Goal: Task Accomplishment & Management: Use online tool/utility

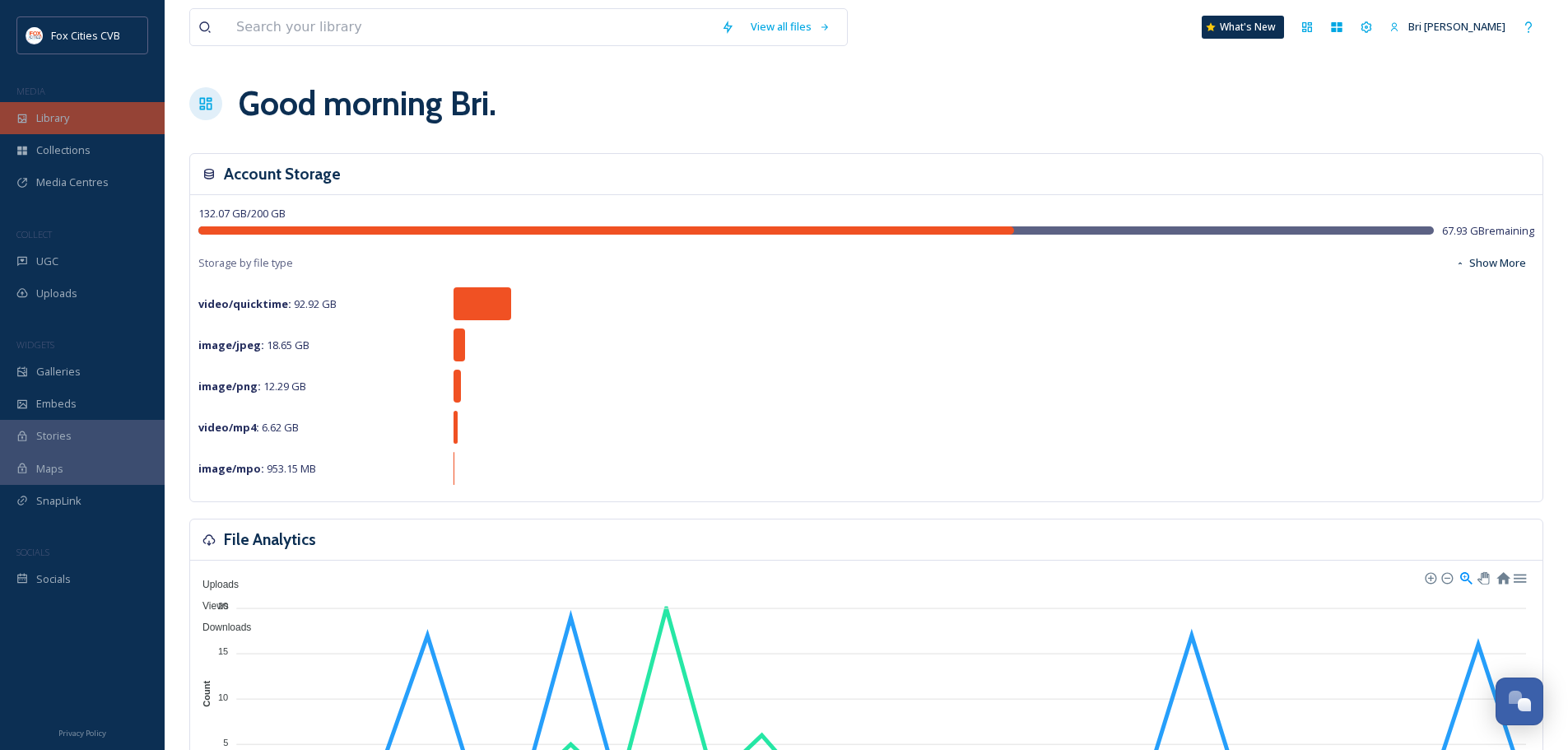
click at [68, 115] on span "Library" at bounding box center [53, 118] width 33 height 16
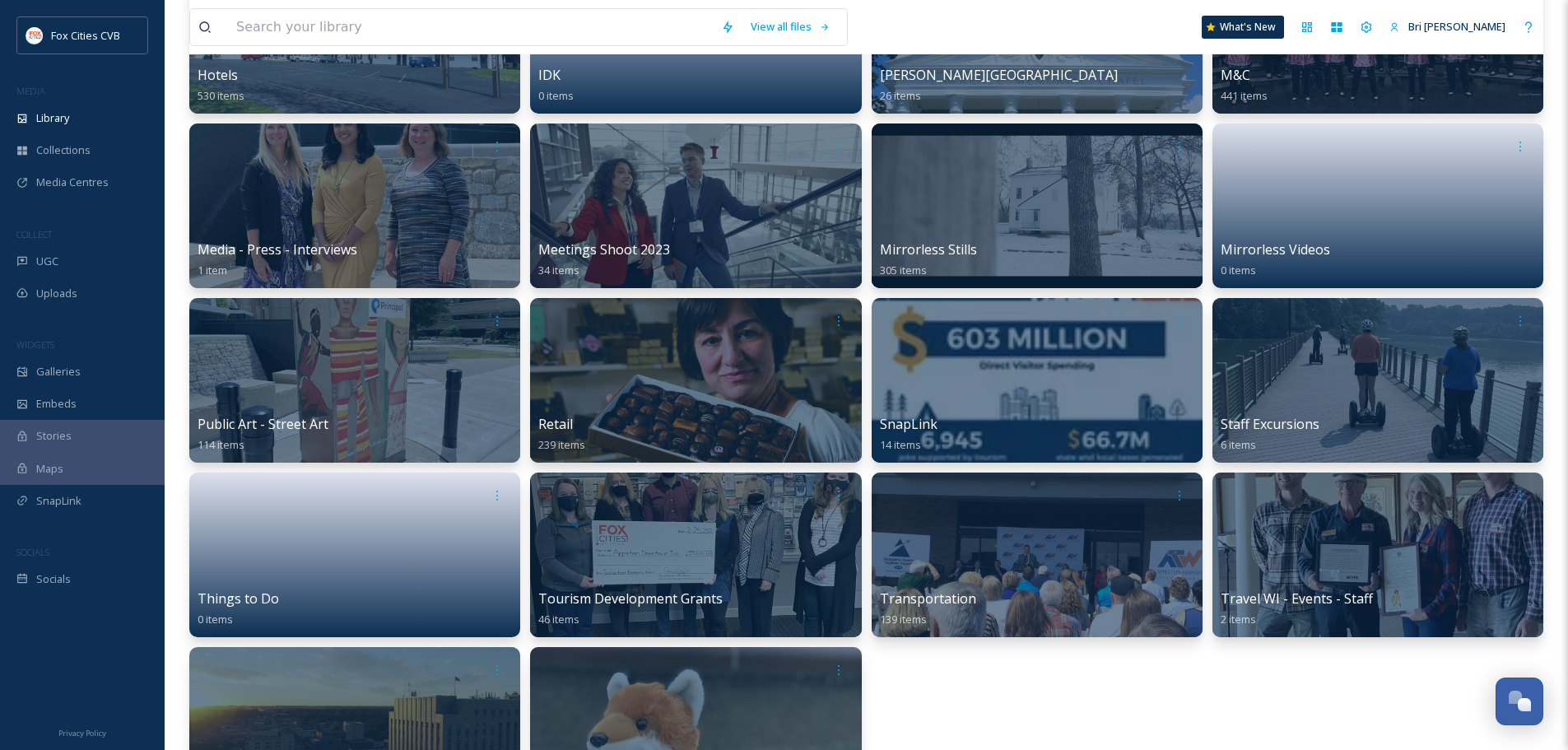
scroll to position [988, 0]
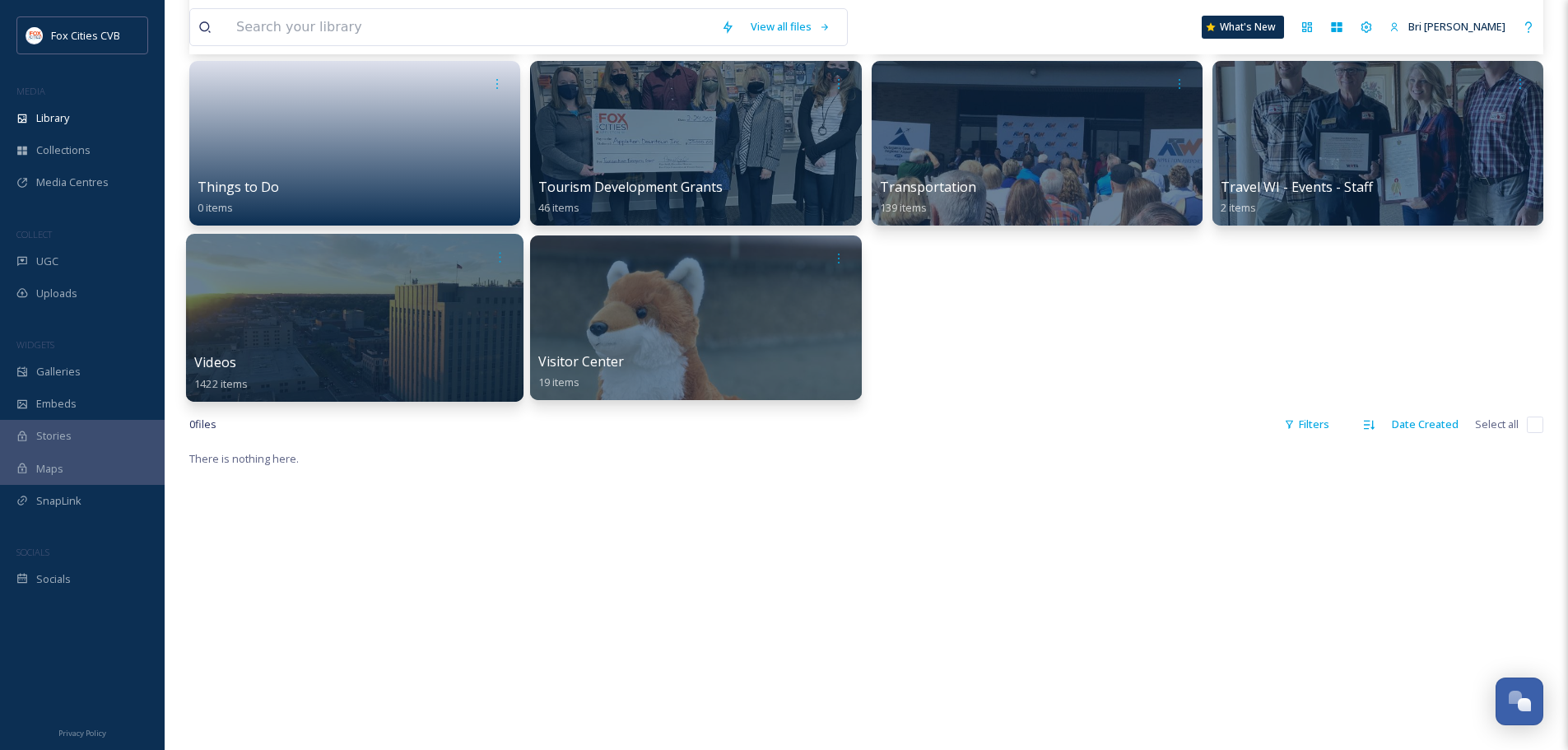
click at [340, 339] on div at bounding box center [355, 318] width 337 height 168
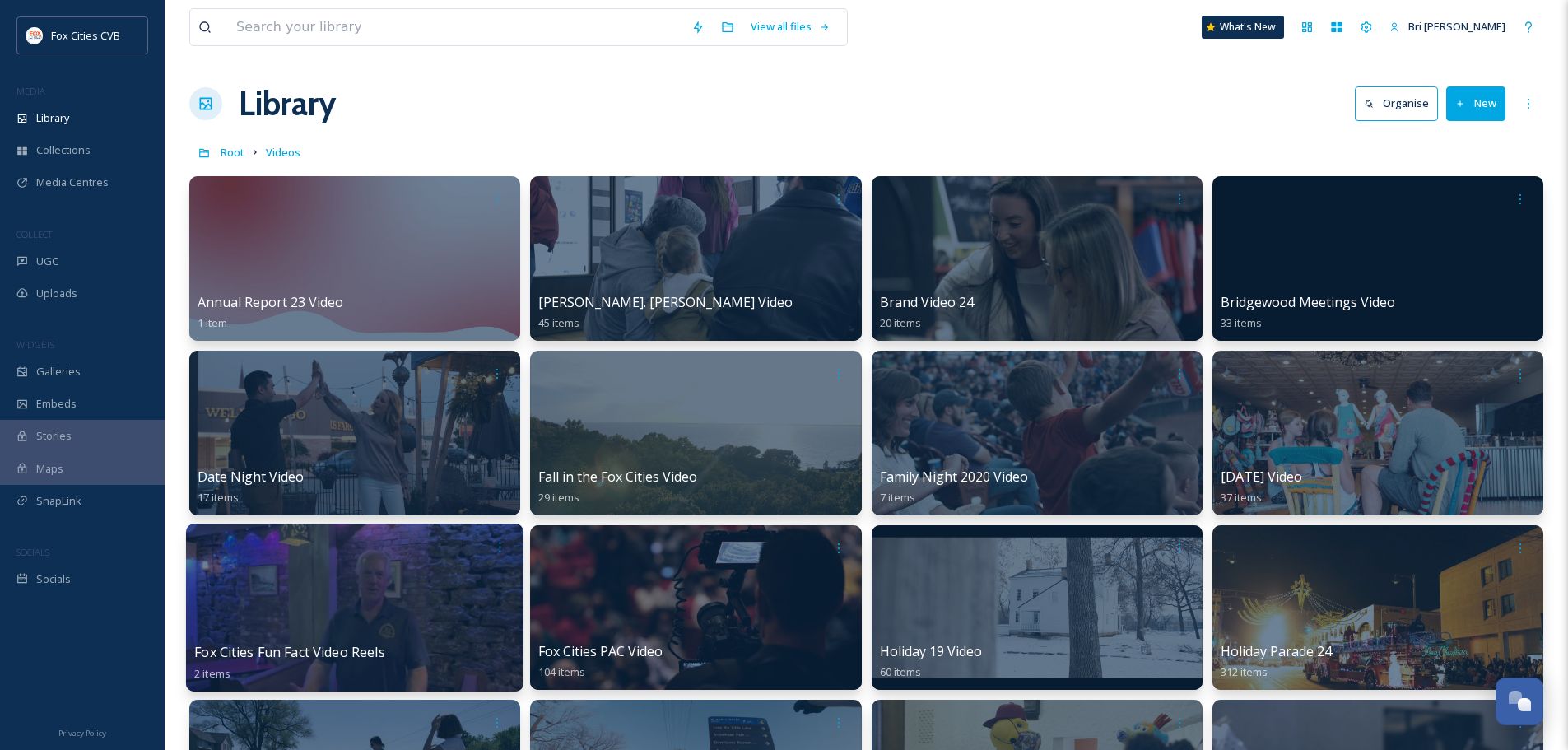
click at [403, 618] on div at bounding box center [355, 607] width 337 height 168
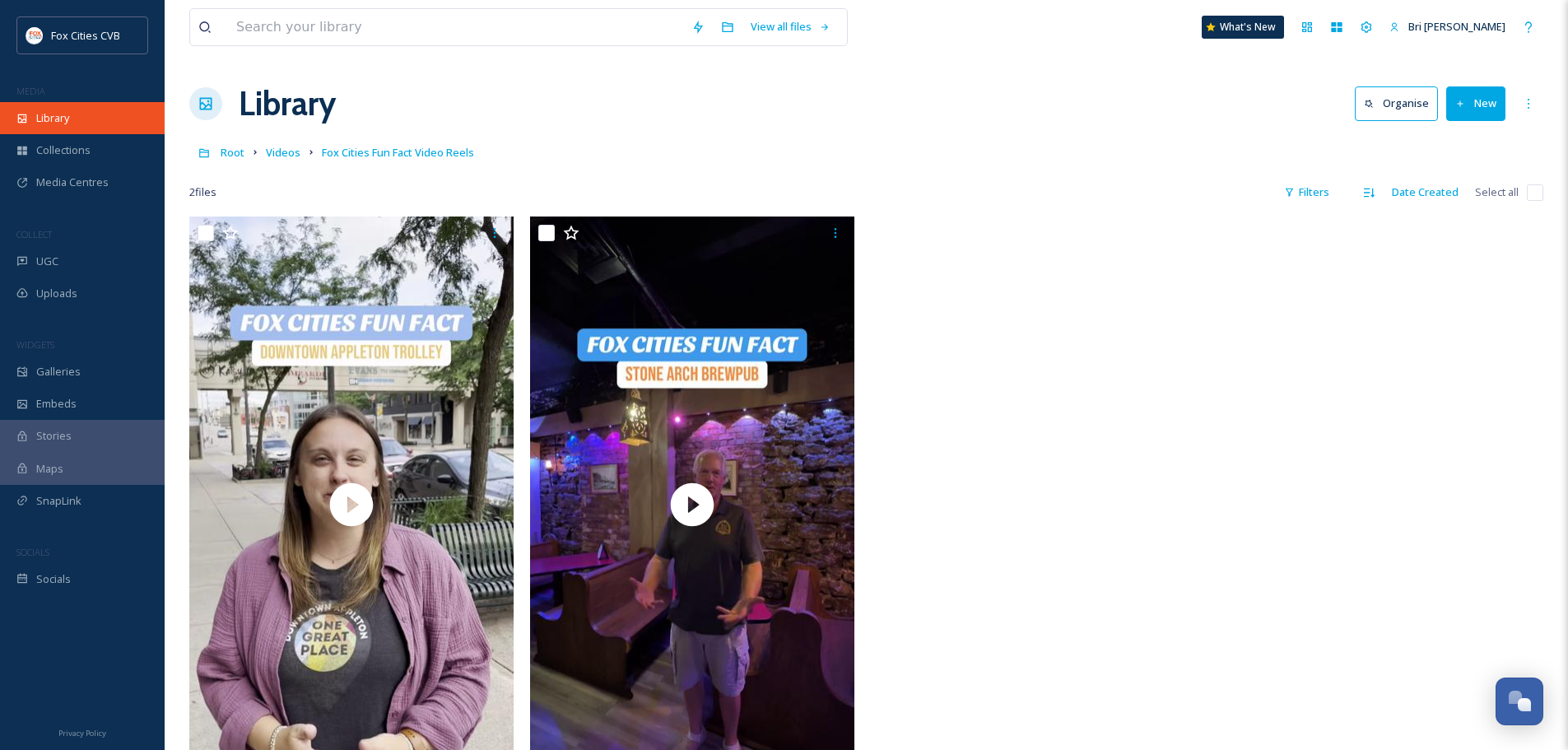
click at [74, 115] on div "Library" at bounding box center [82, 118] width 164 height 32
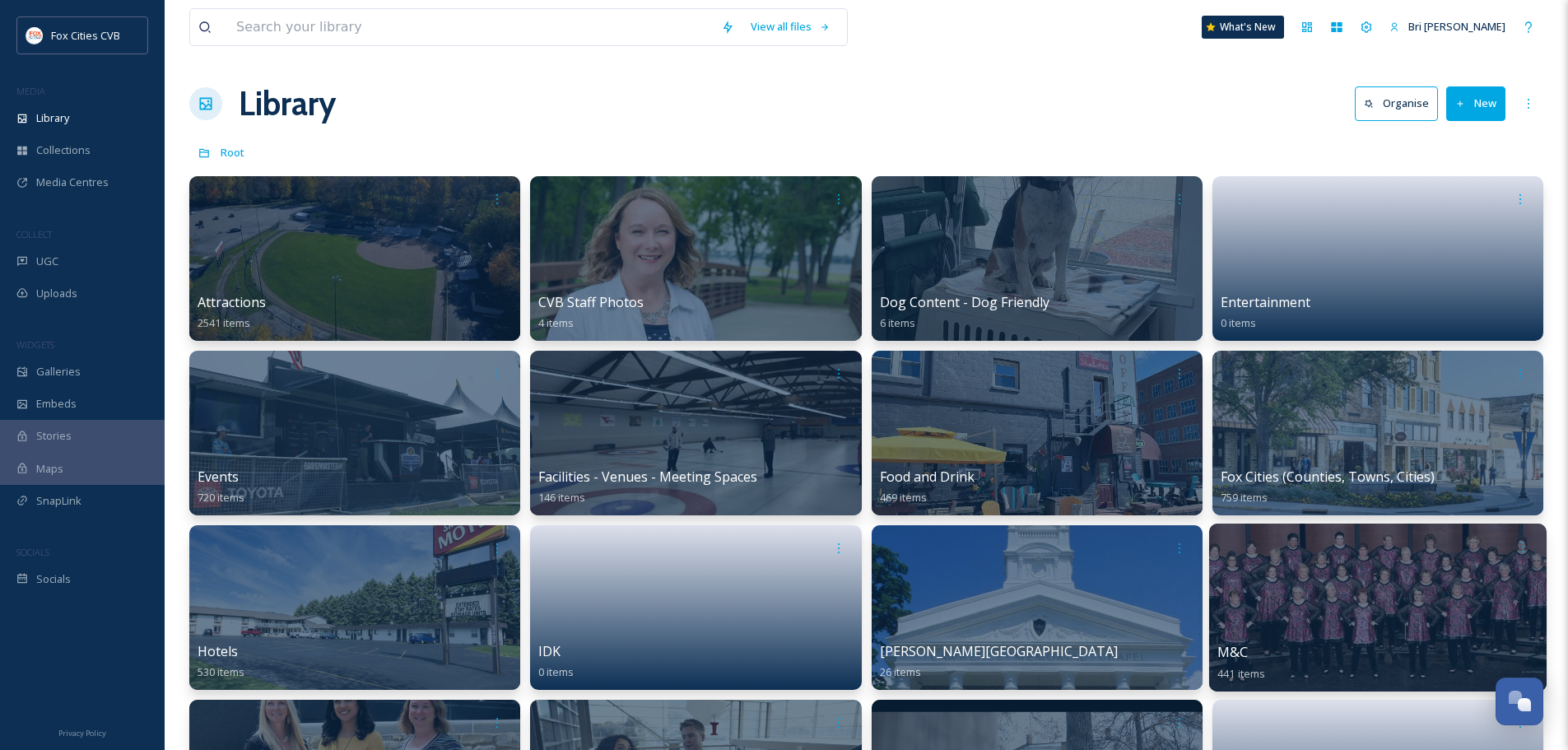
click at [1310, 595] on div at bounding box center [1378, 607] width 337 height 168
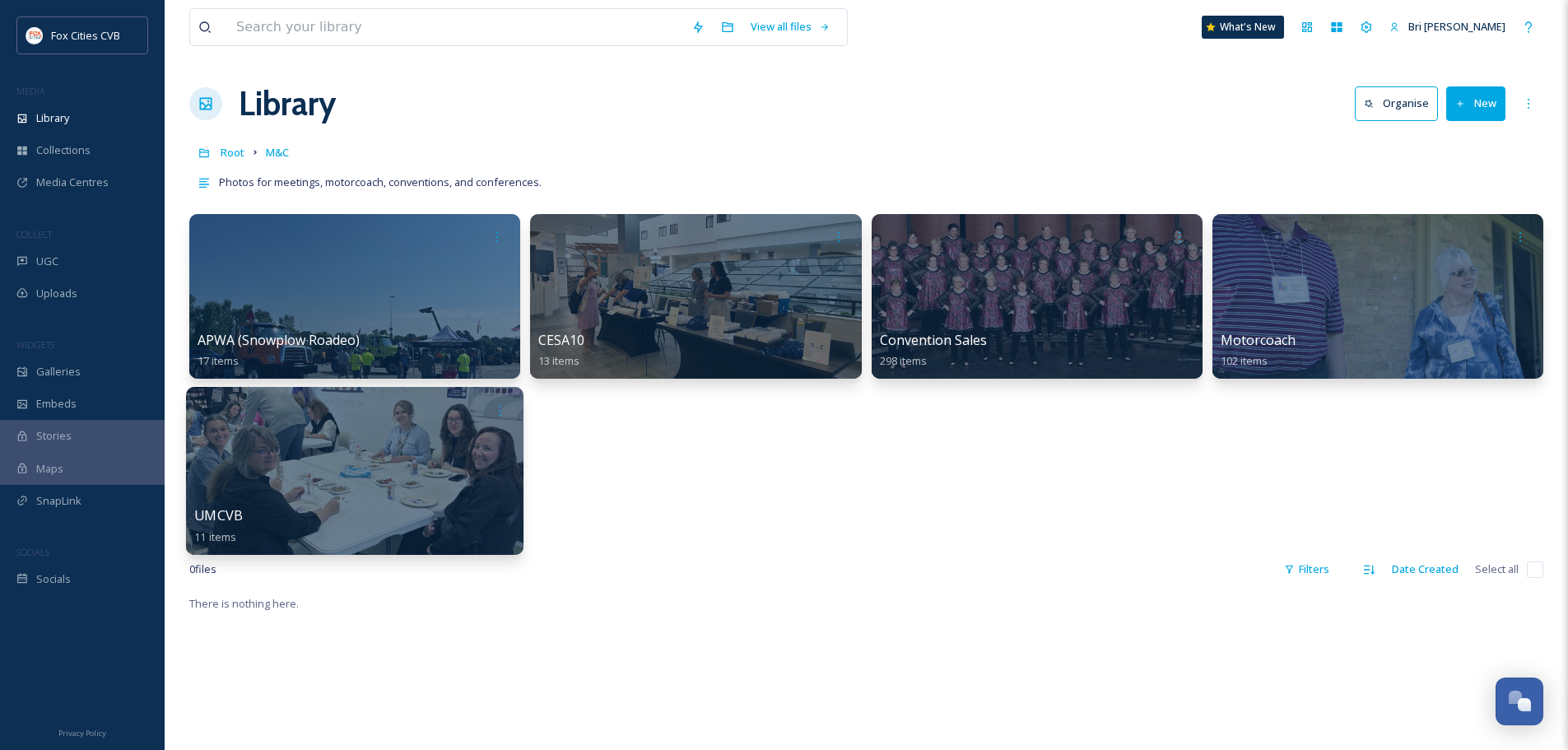
click at [295, 482] on div at bounding box center [355, 471] width 337 height 168
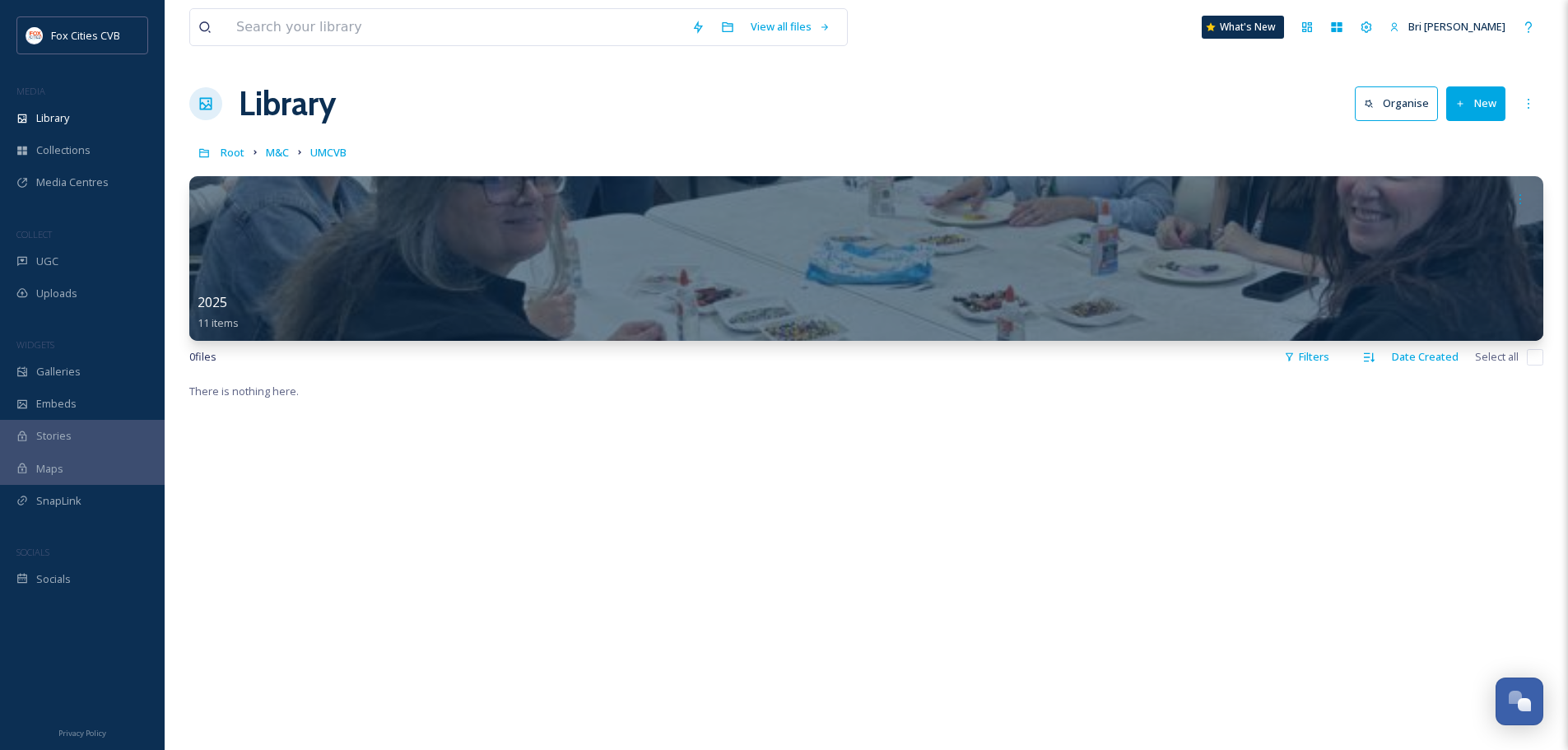
click at [1459, 103] on icon at bounding box center [1461, 104] width 11 height 11
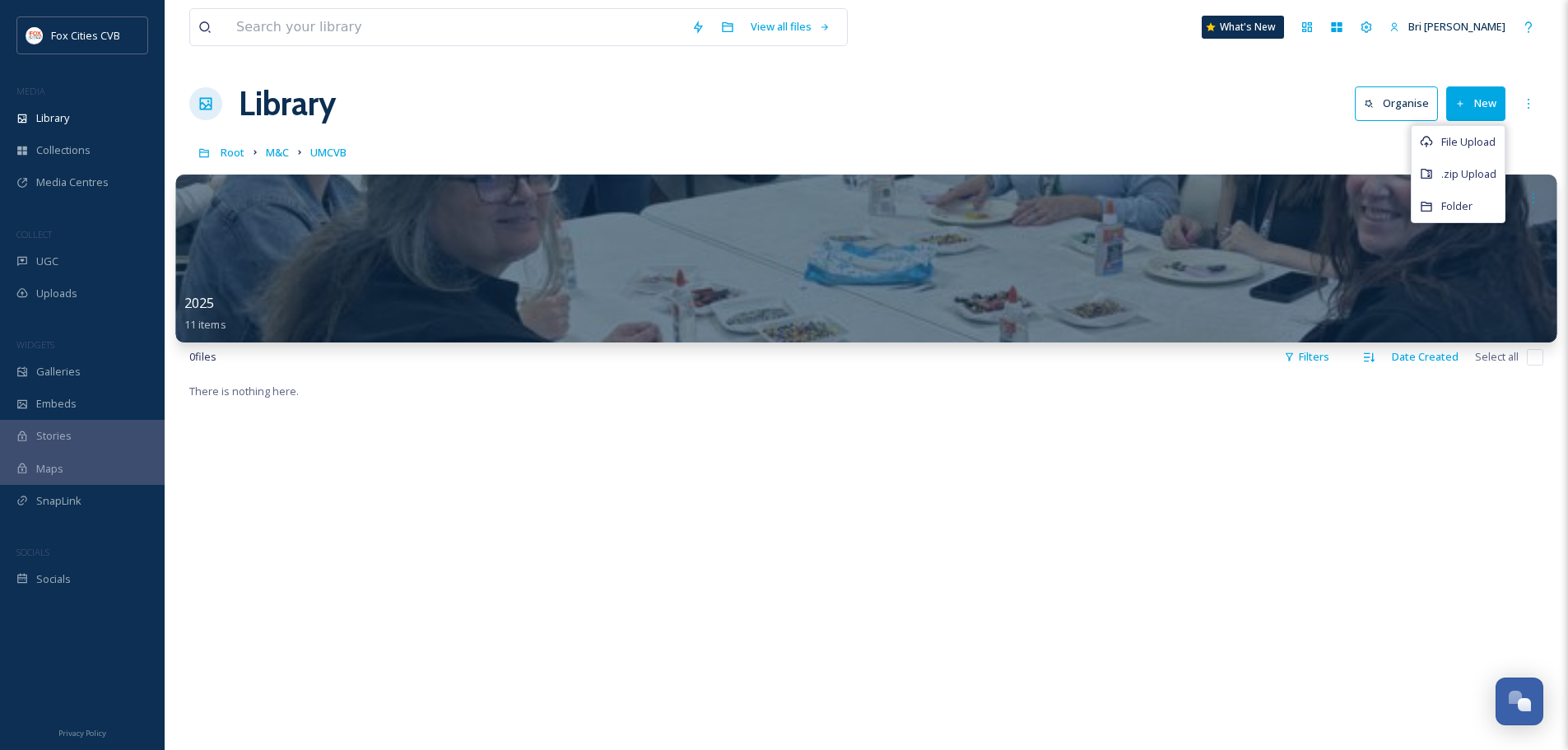
click at [686, 243] on div at bounding box center [866, 258] width 1381 height 168
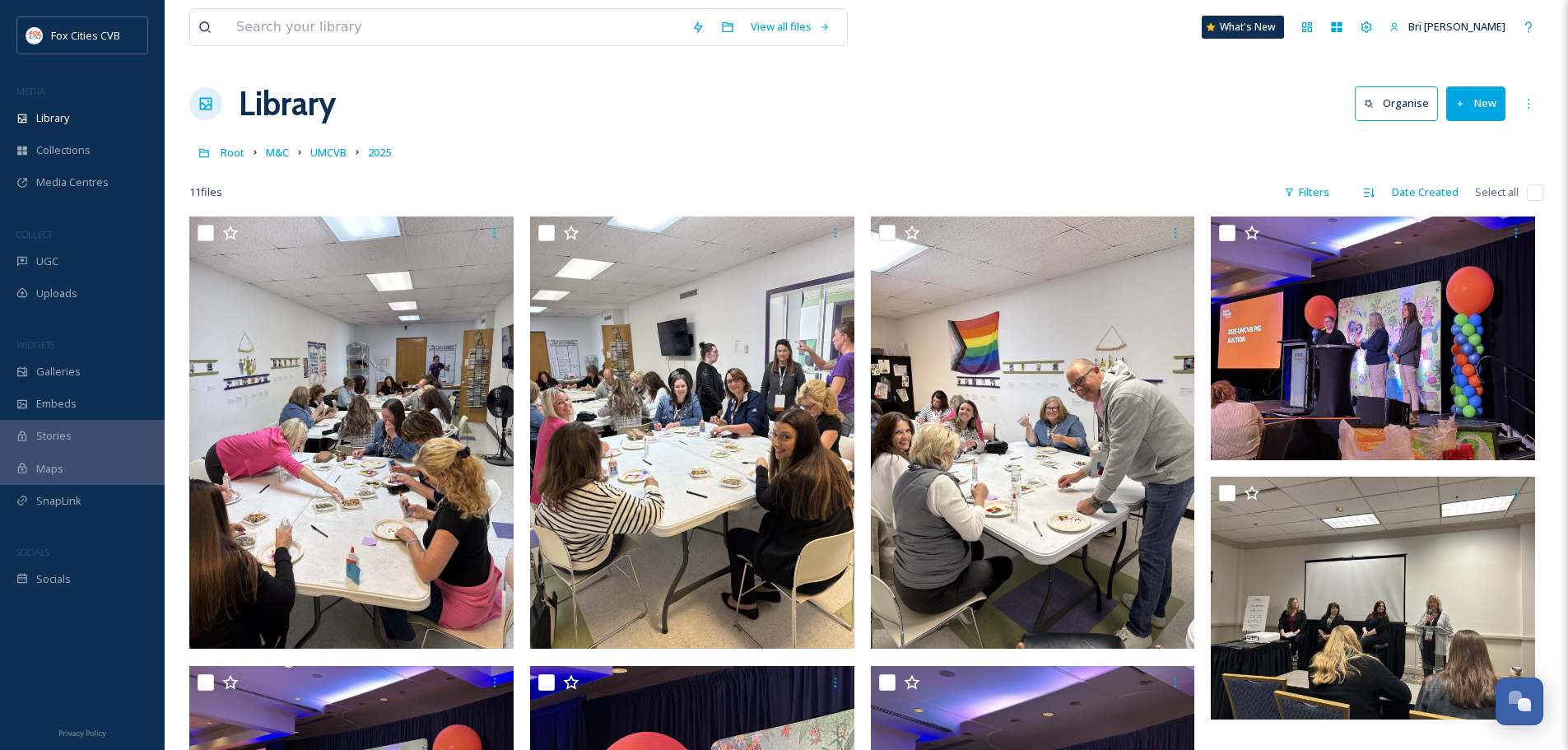
click at [1471, 100] on button "New" at bounding box center [1476, 103] width 59 height 34
click at [1458, 148] on span "File Upload" at bounding box center [1468, 142] width 54 height 16
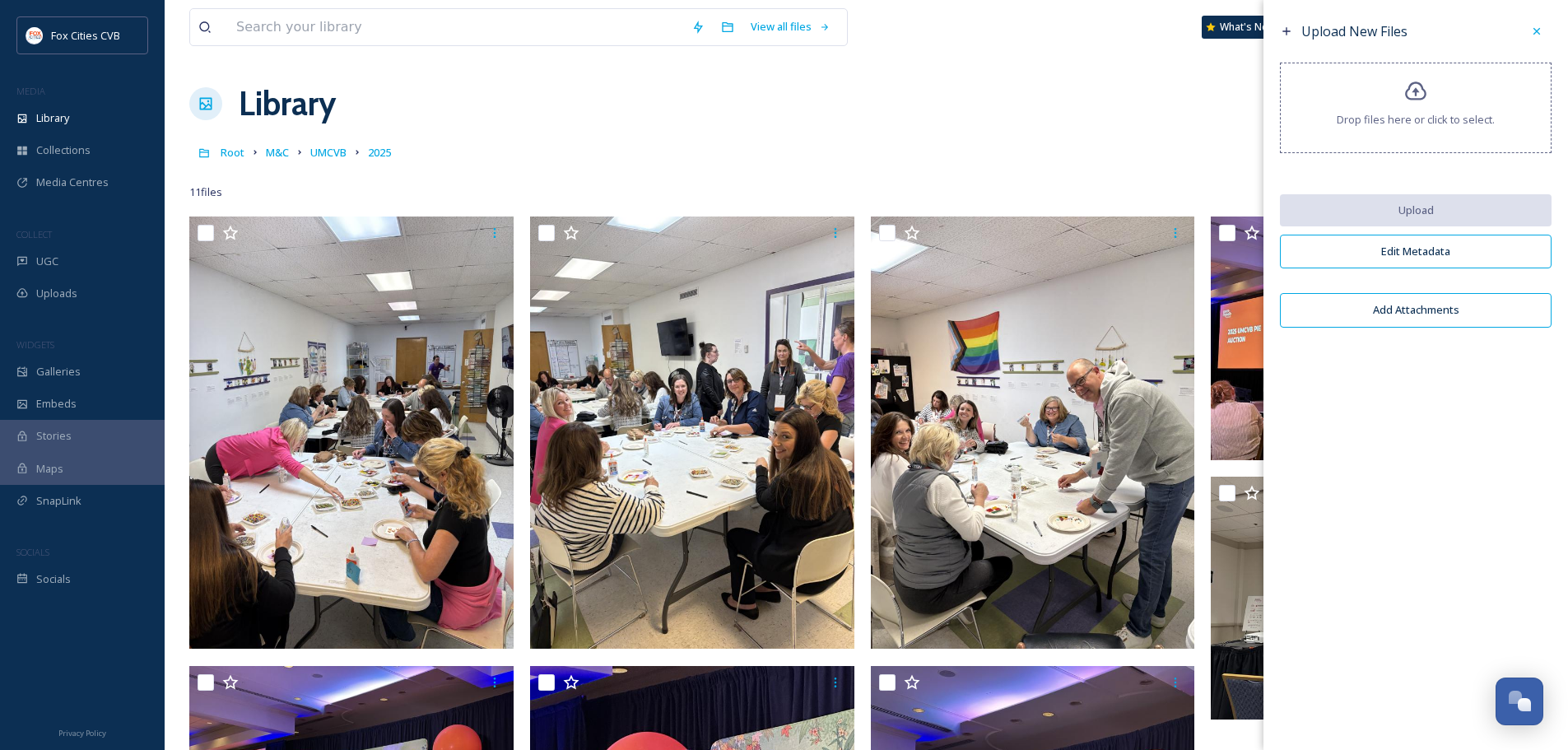
click at [1431, 115] on span "Drop files here or click to select." at bounding box center [1416, 120] width 158 height 16
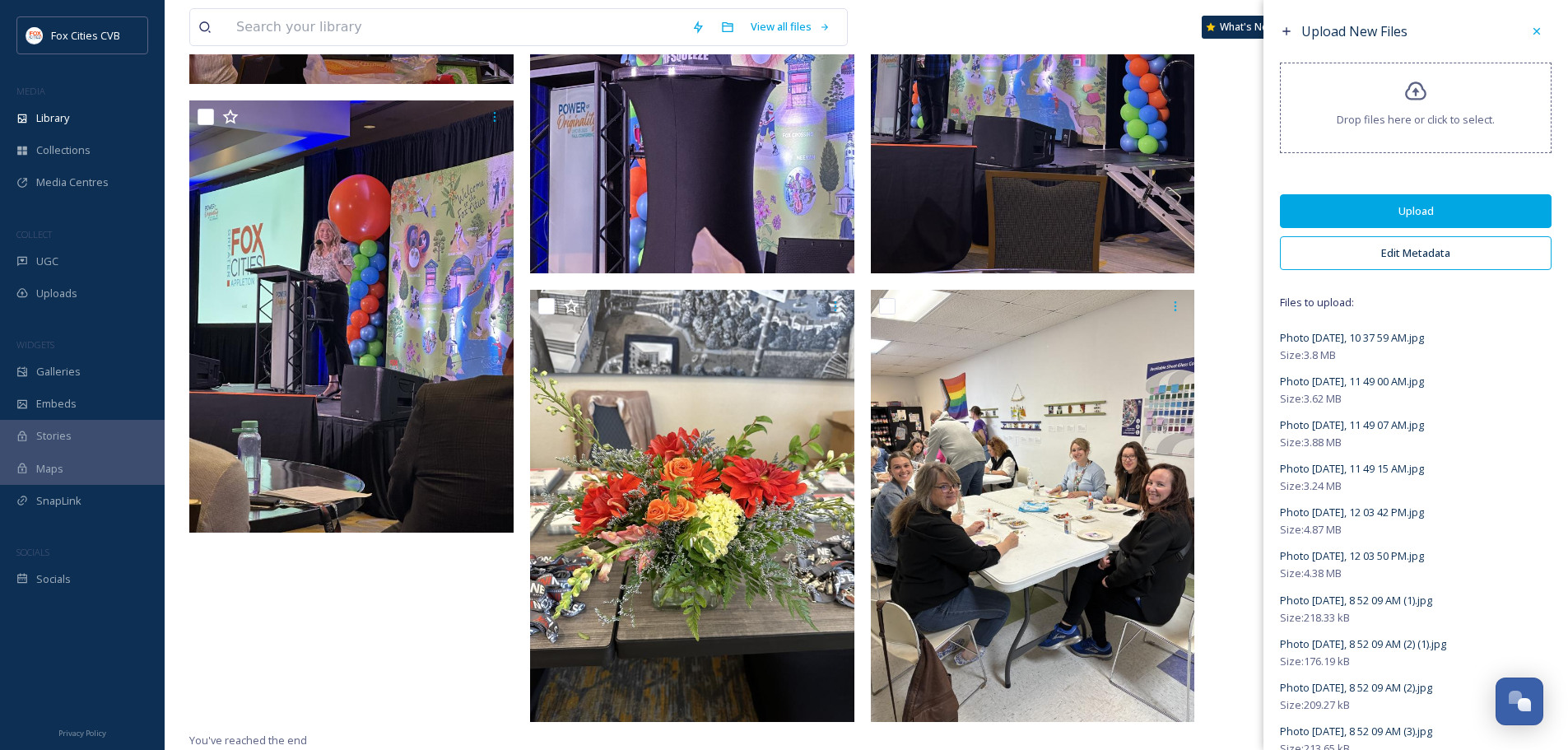
click at [1460, 257] on button "Edit Metadata" at bounding box center [1416, 253] width 272 height 34
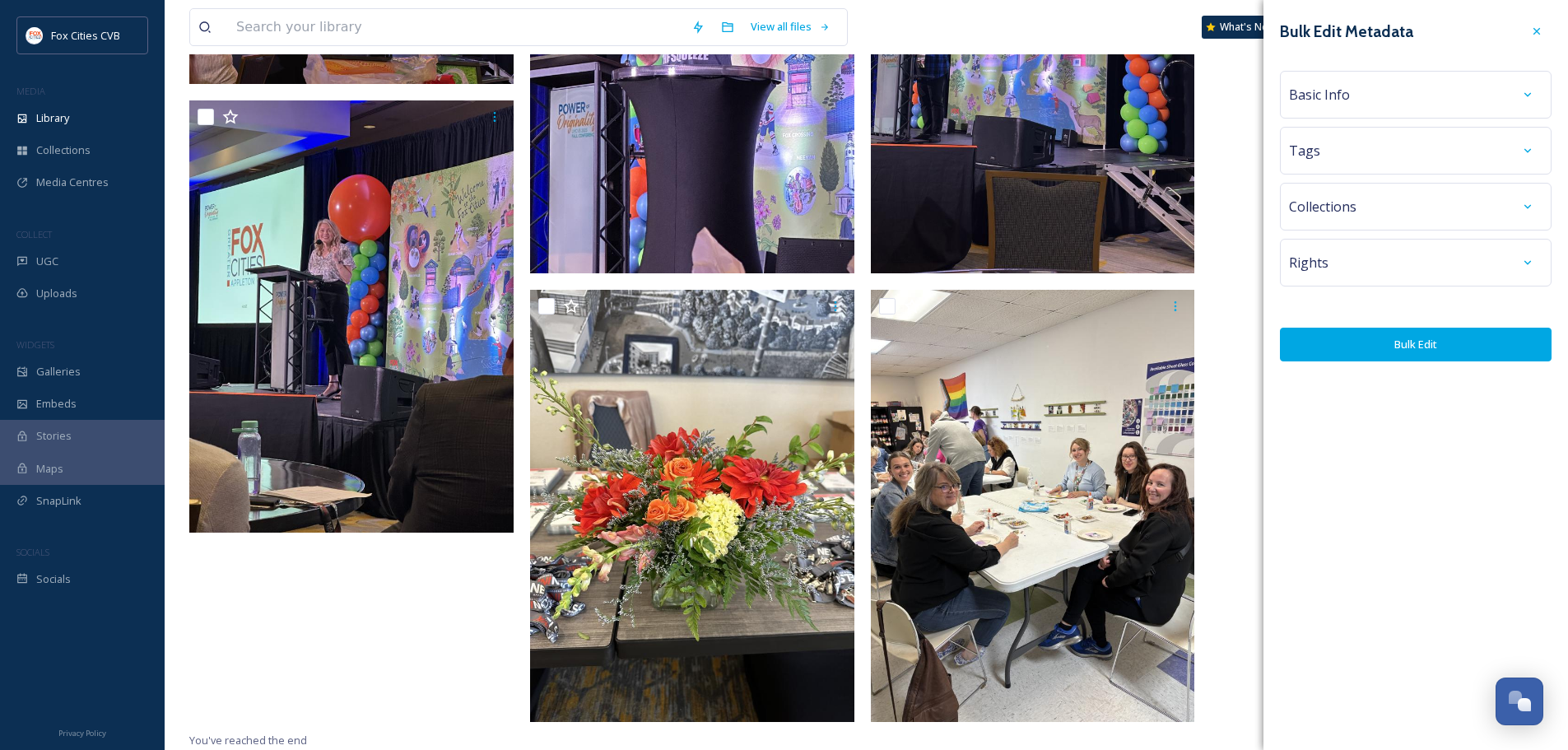
click at [1370, 86] on div "Basic Info" at bounding box center [1415, 95] width 253 height 30
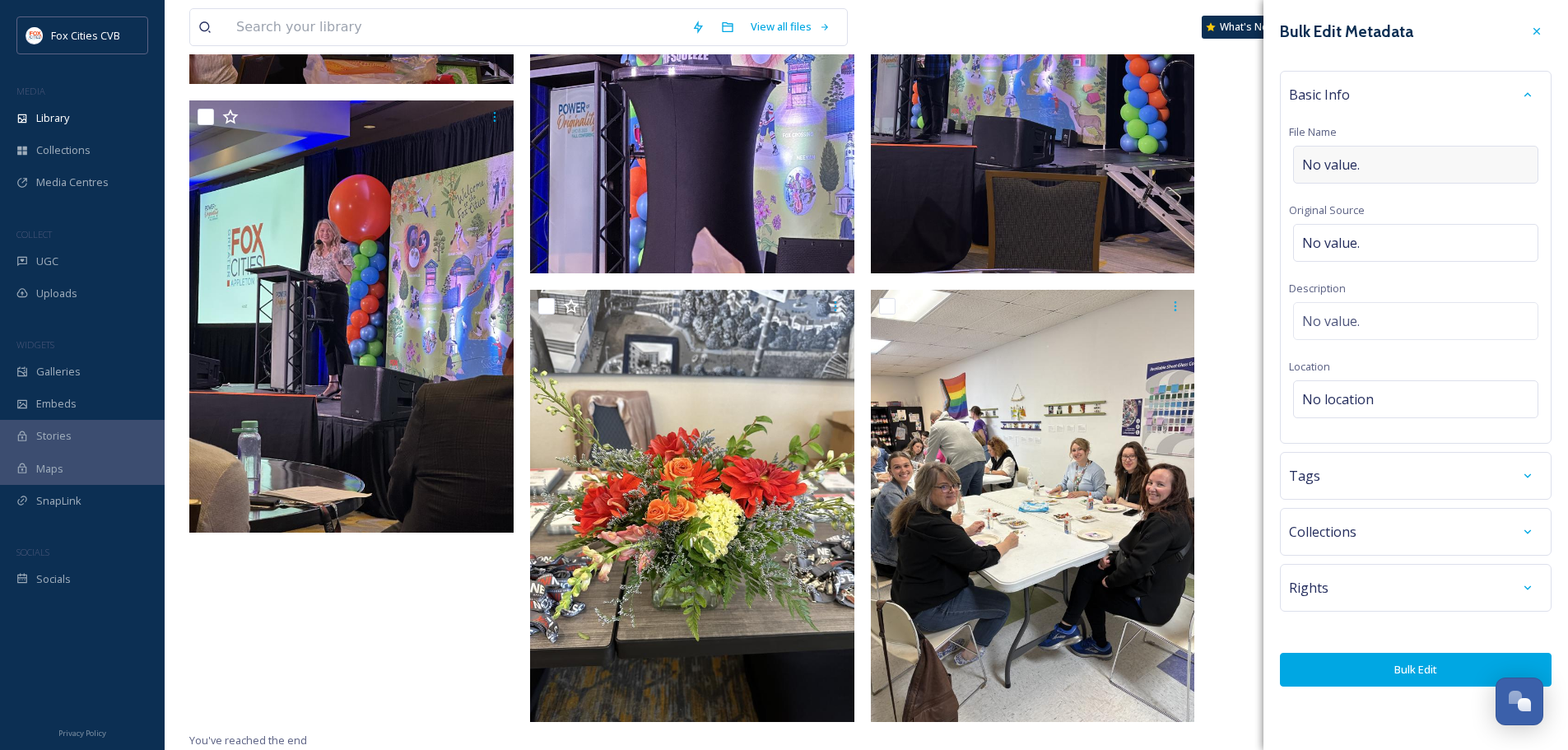
click at [1362, 156] on div "No value." at bounding box center [1415, 164] width 245 height 38
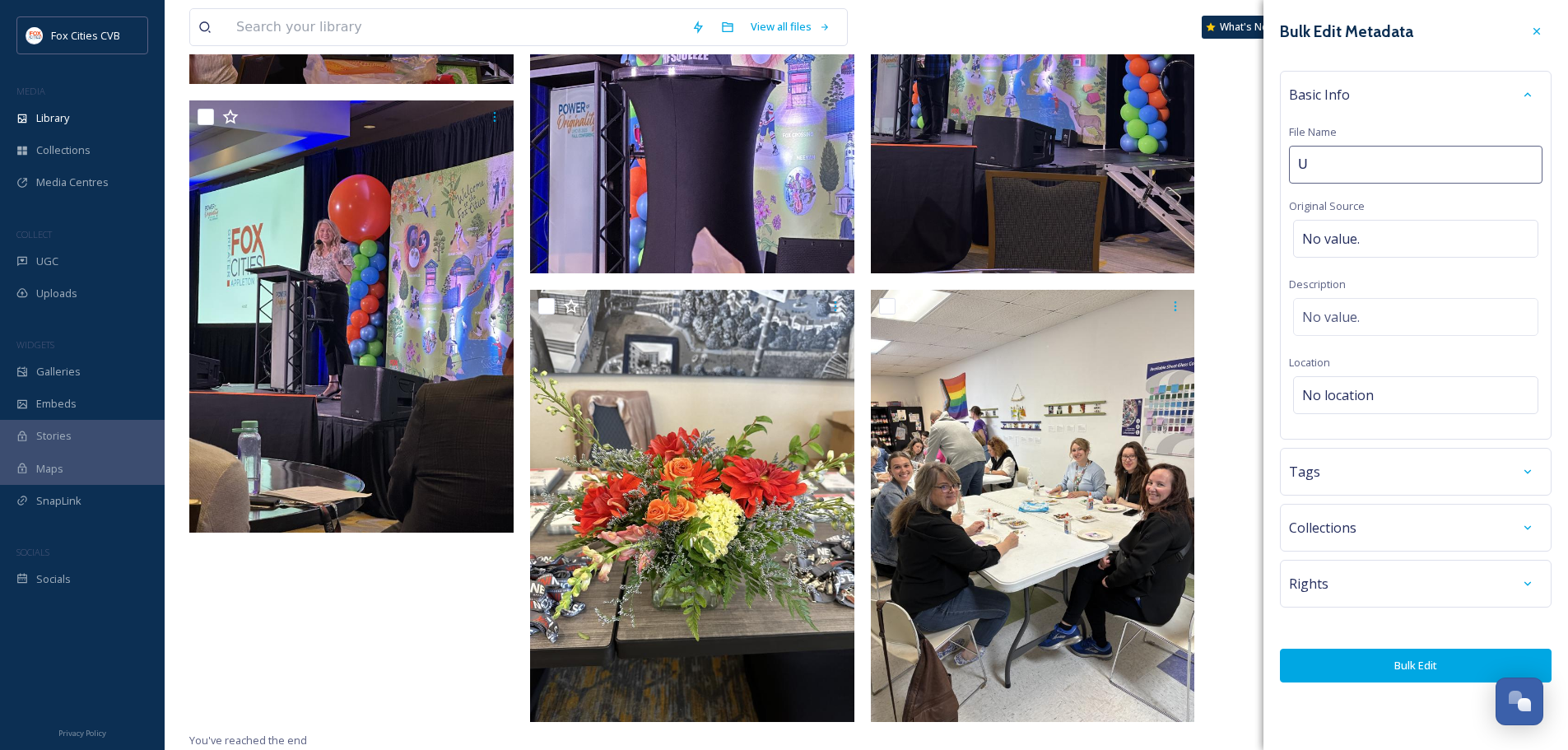
type input "UM"
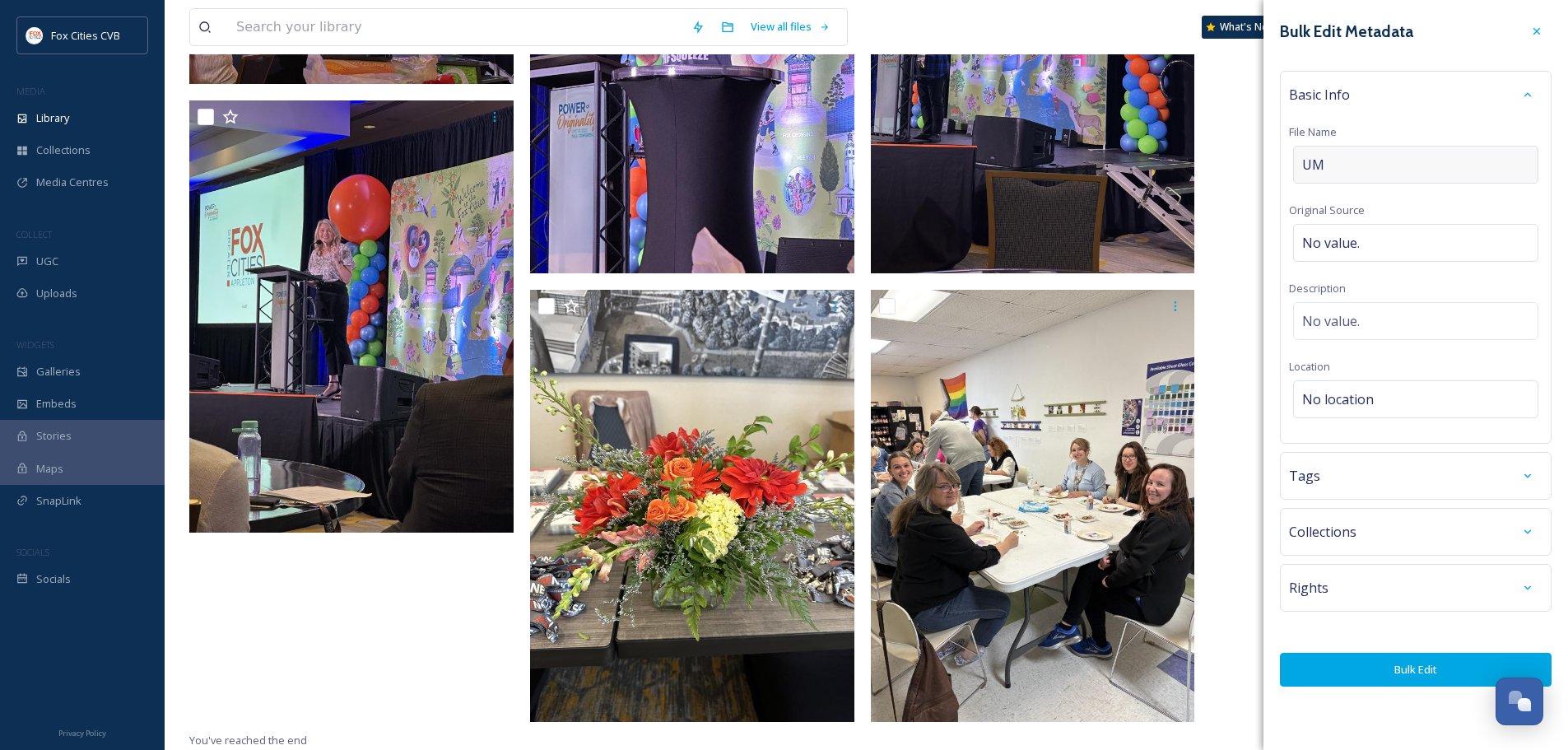
click at [1371, 155] on div "UM" at bounding box center [1415, 164] width 245 height 38
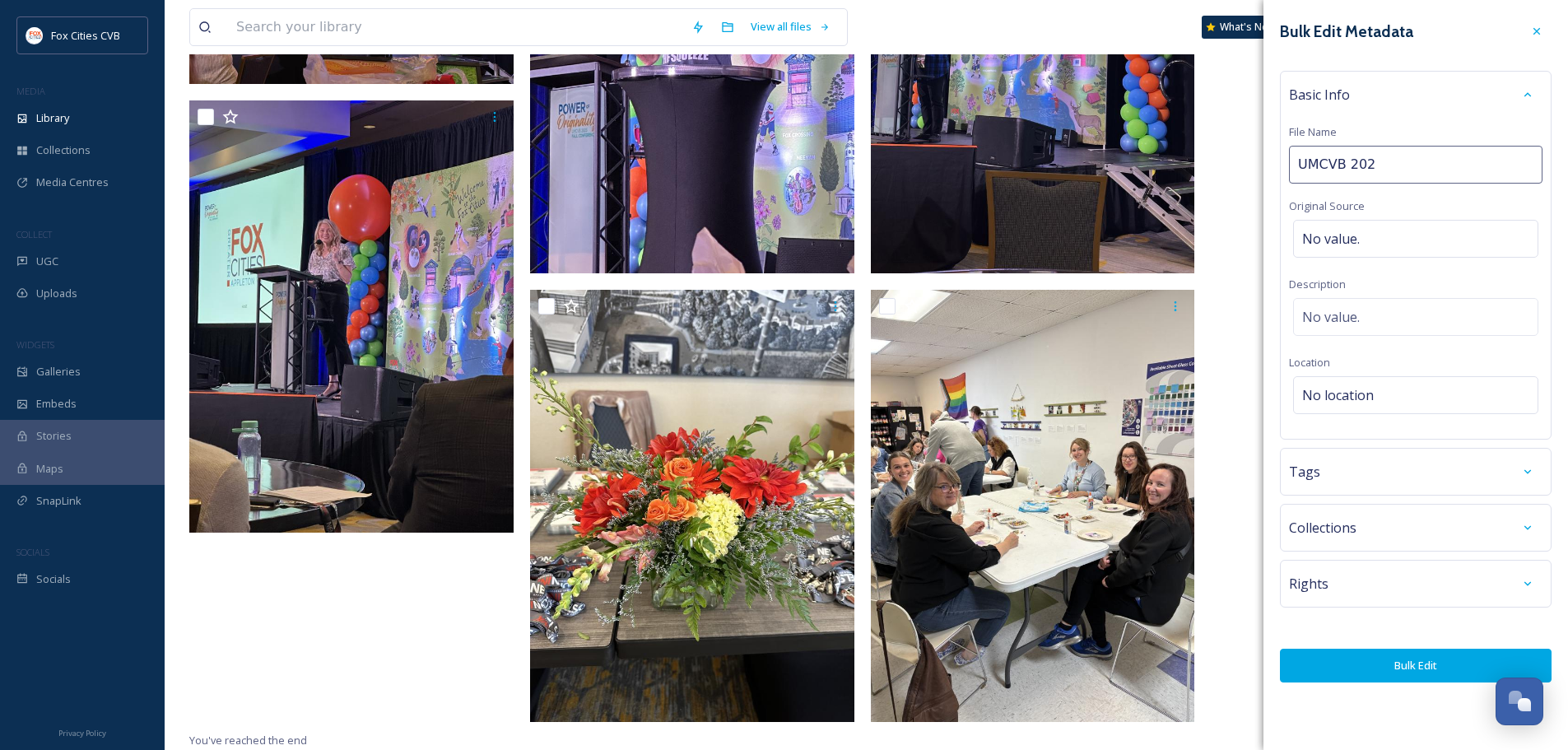
type input "UMCVB 2025"
click at [1418, 661] on button "Bulk Edit" at bounding box center [1416, 665] width 272 height 34
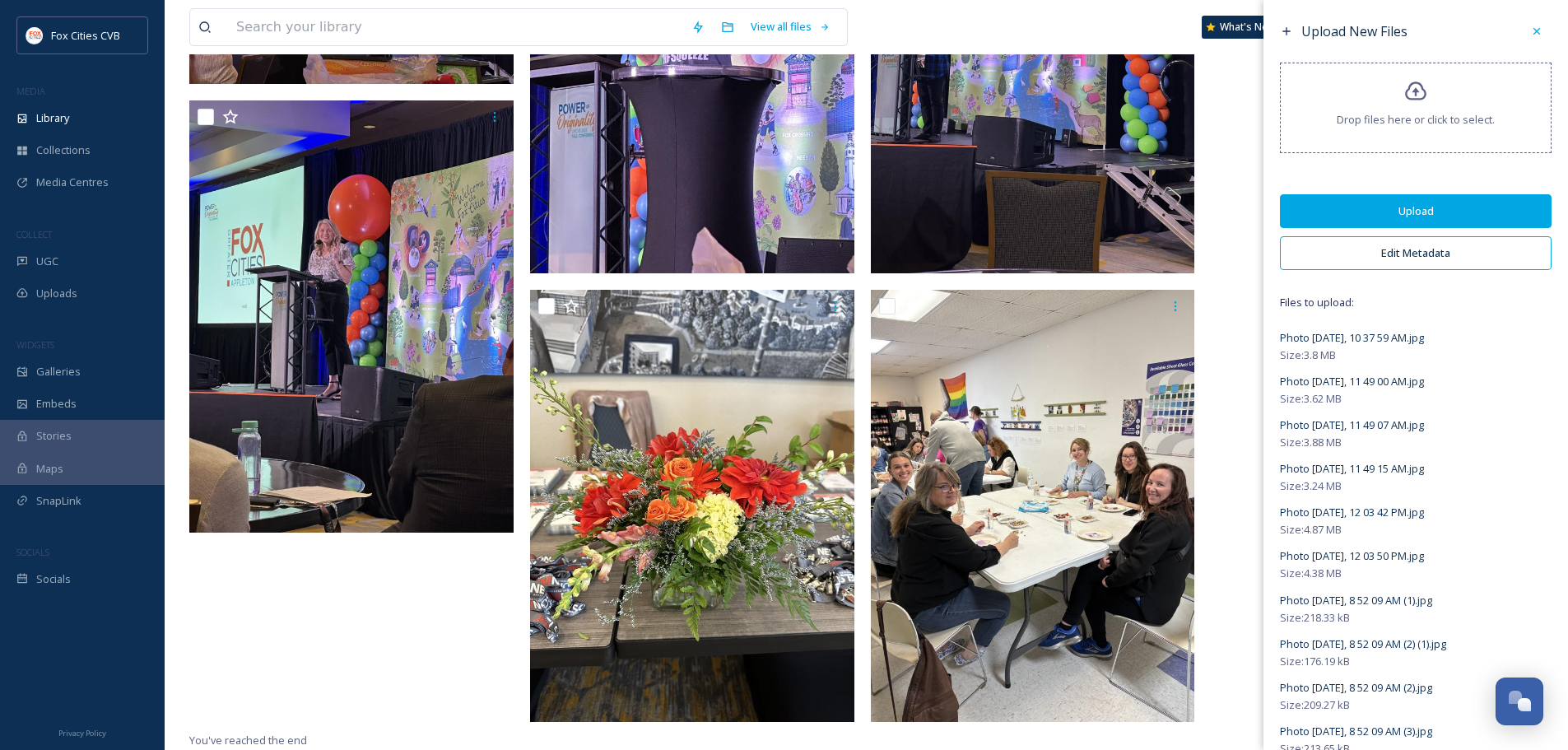
click at [1416, 202] on button "Upload" at bounding box center [1416, 211] width 272 height 34
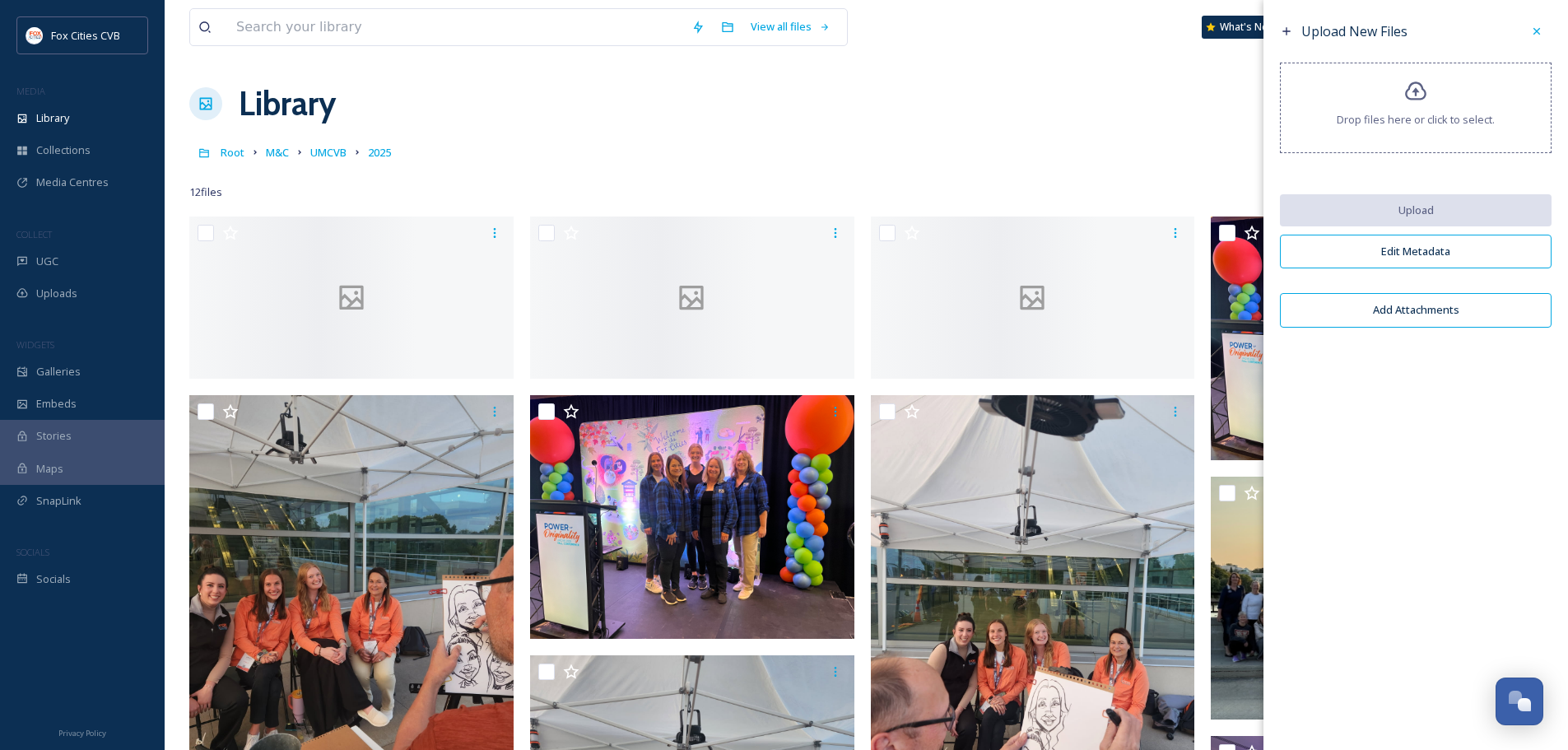
click at [855, 125] on div "Library Organise New" at bounding box center [866, 103] width 1355 height 49
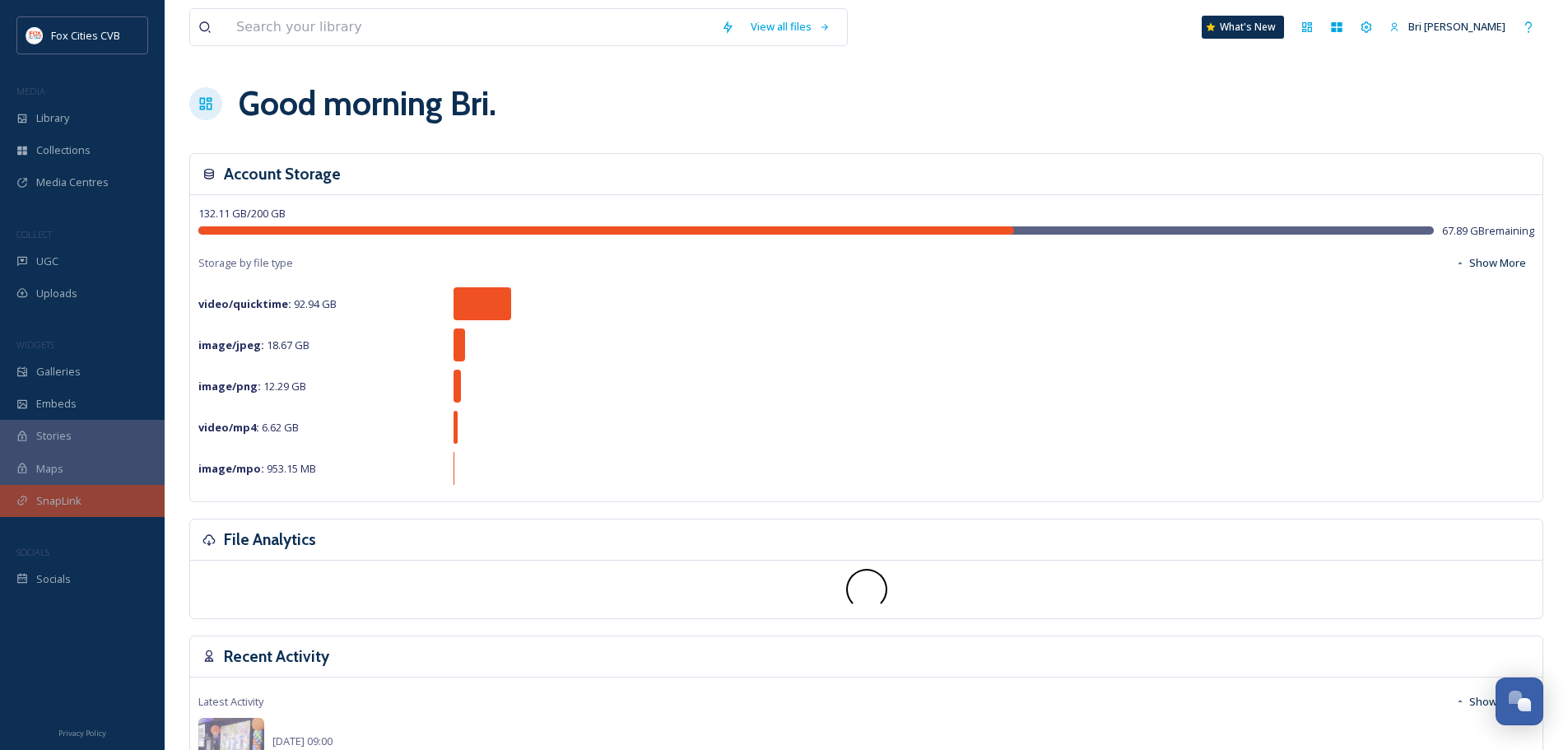
click at [76, 499] on span "SnapLink" at bounding box center [59, 501] width 46 height 16
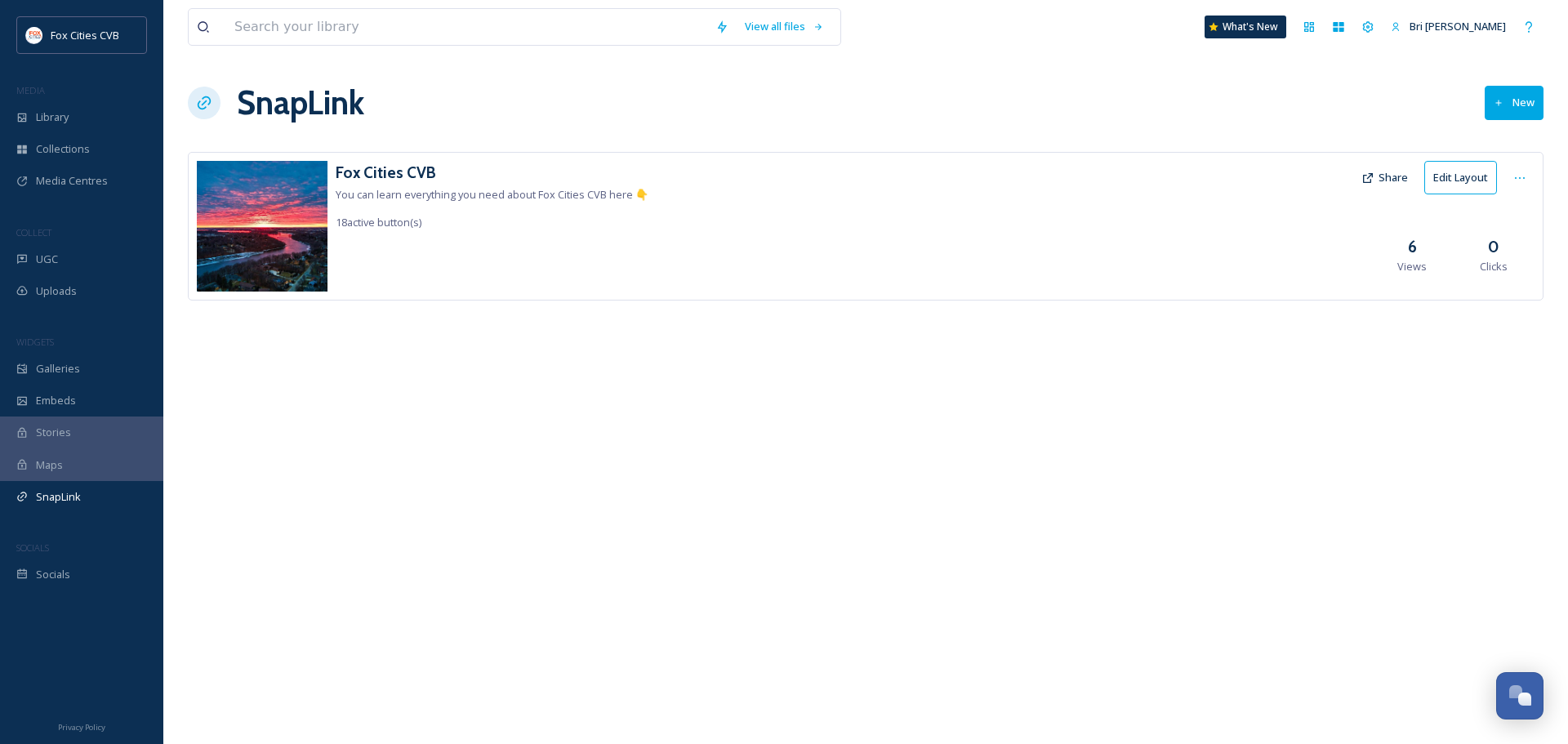
click at [492, 190] on span "You can learn everything you need about Fox Cities CVB here 👇" at bounding box center [492, 194] width 313 height 15
click at [1440, 178] on button "Edit Layout" at bounding box center [1461, 177] width 73 height 34
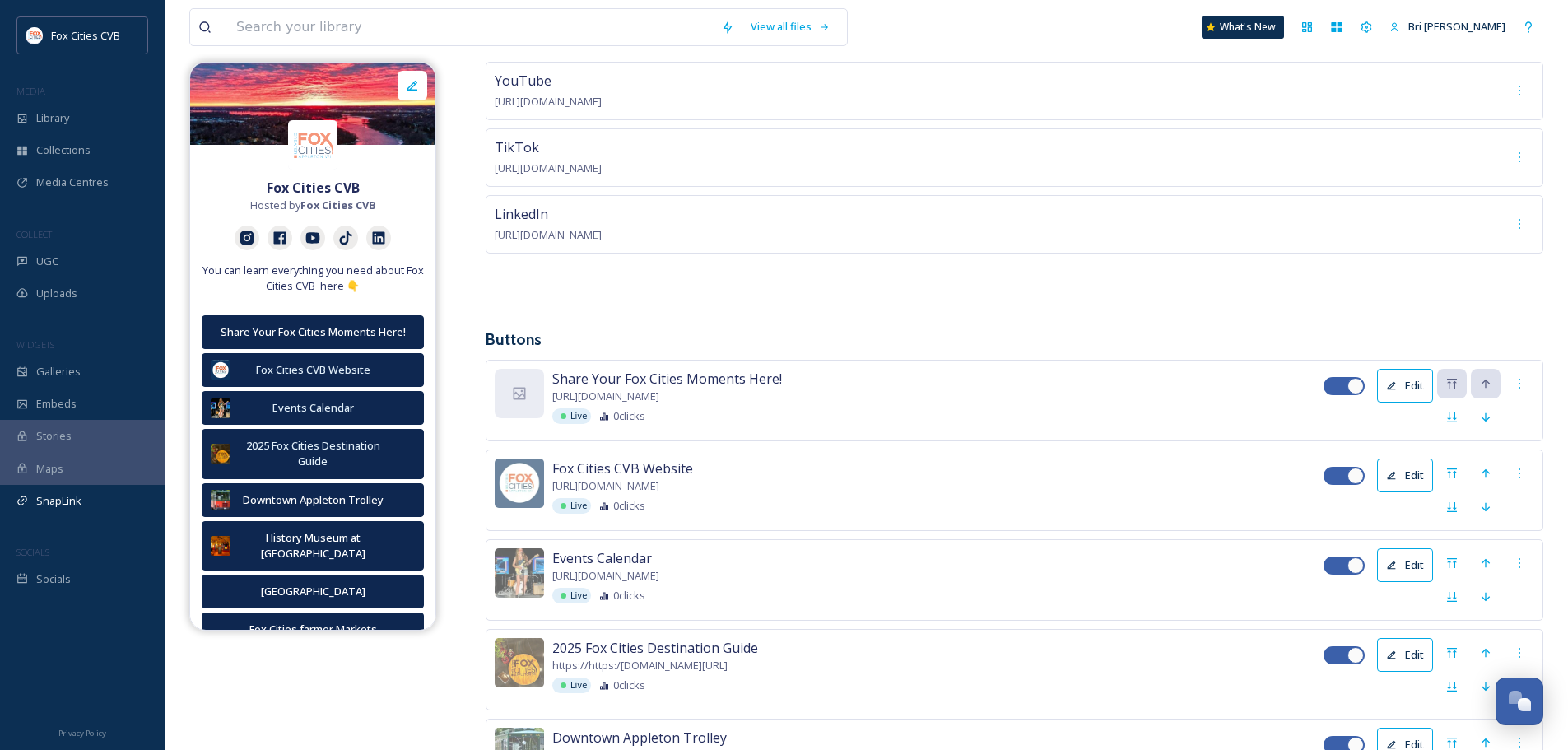
scroll to position [252, 0]
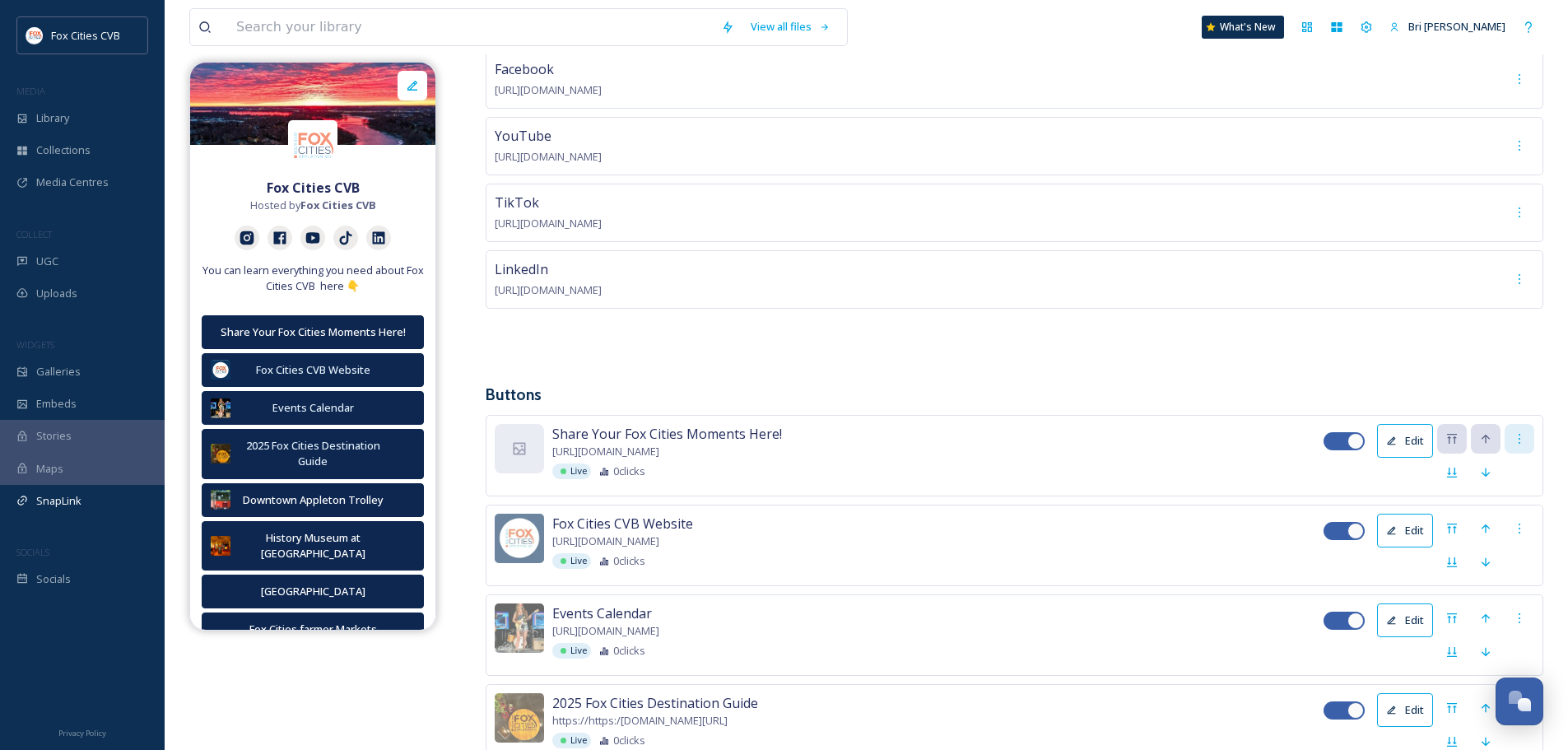
click at [1529, 434] on div at bounding box center [1520, 439] width 30 height 30
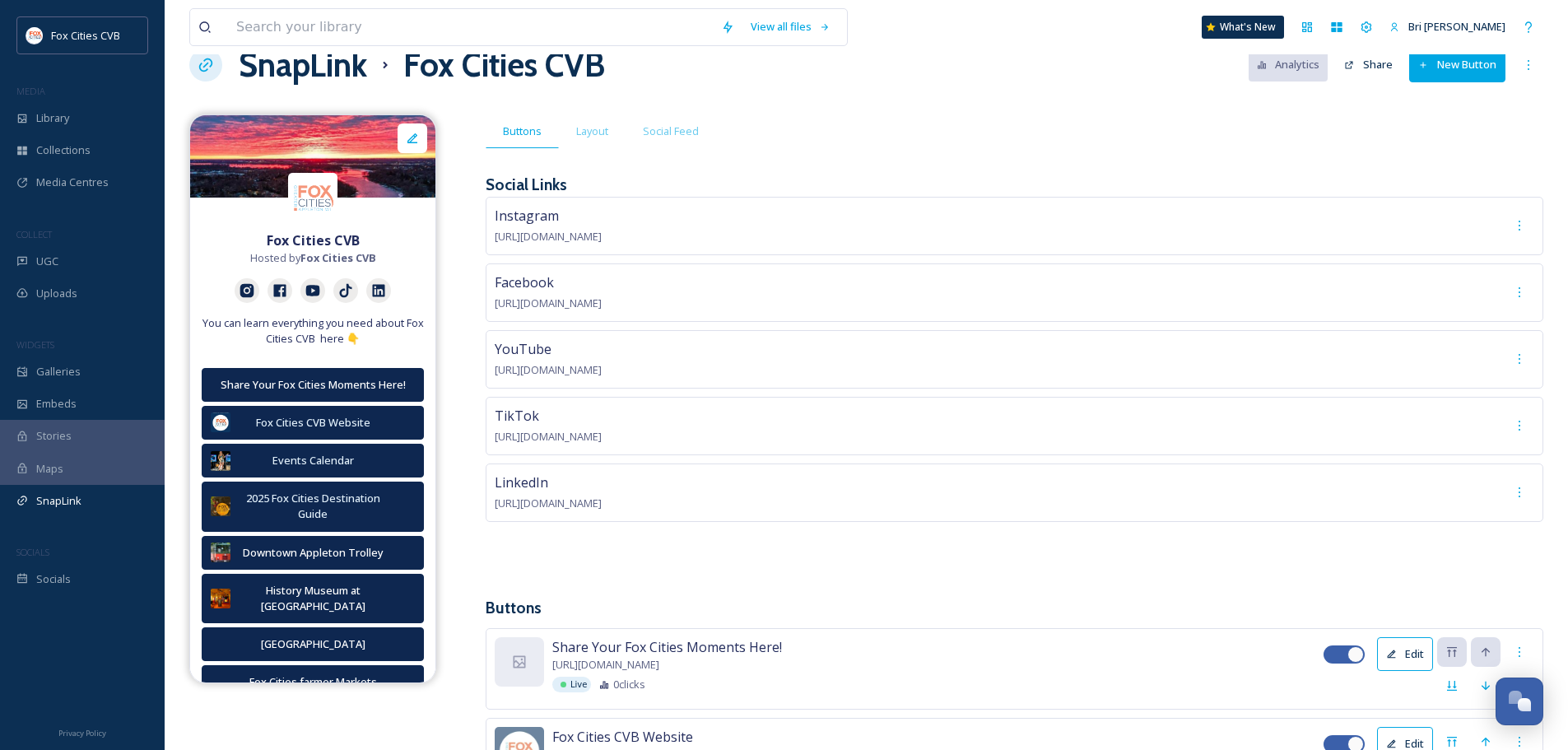
scroll to position [0, 0]
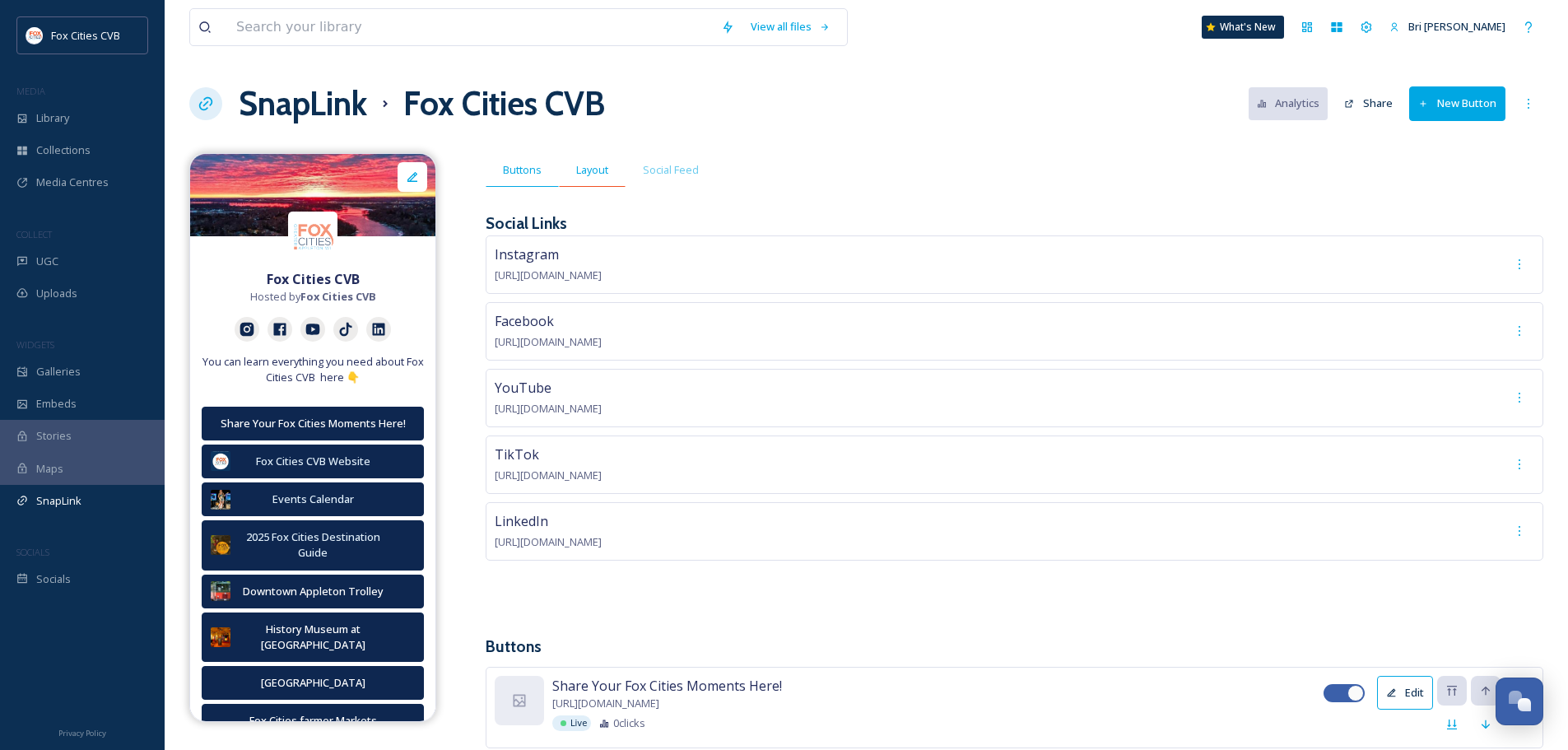
click at [591, 167] on span "Layout" at bounding box center [592, 169] width 32 height 16
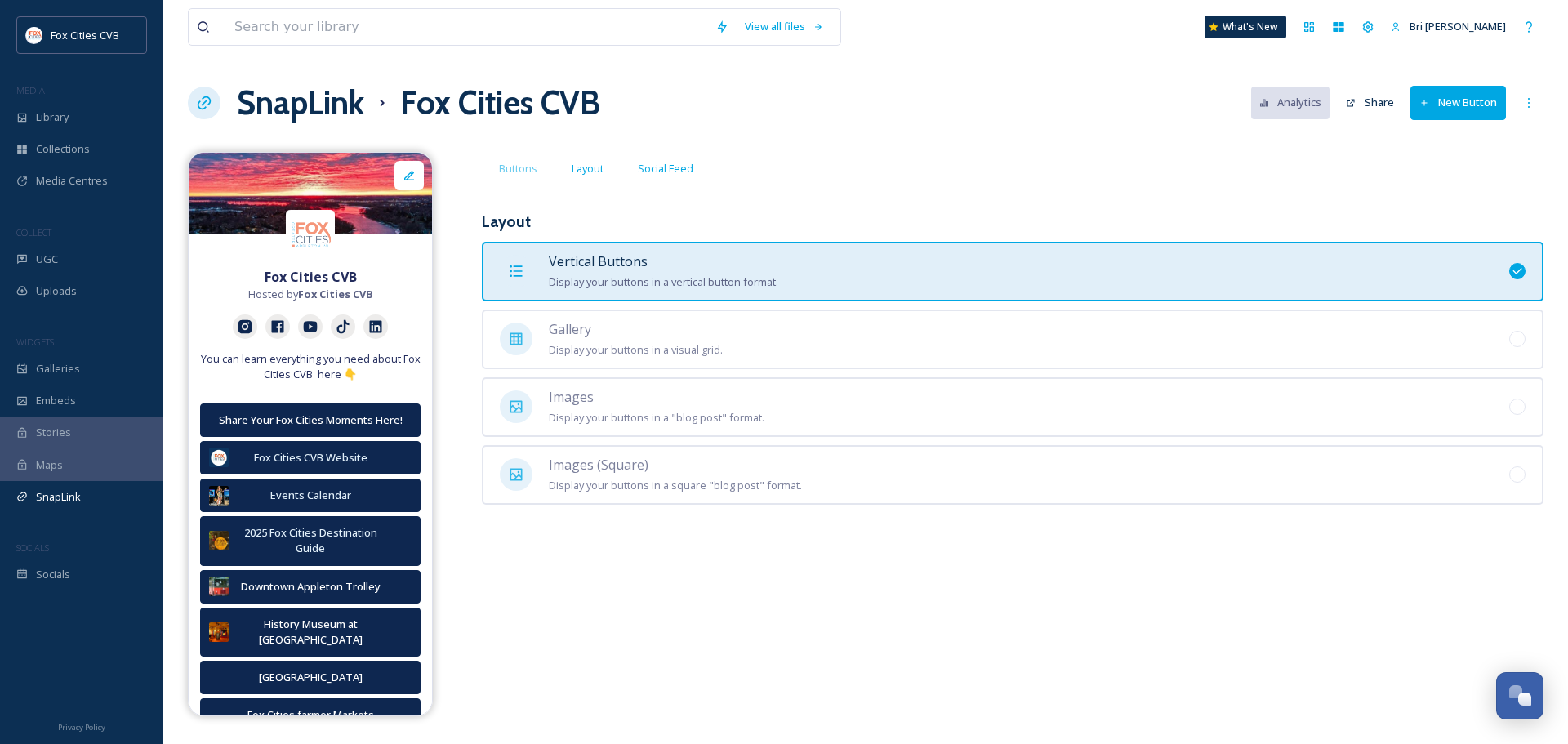
click at [651, 167] on span "Social Feed" at bounding box center [665, 168] width 55 height 16
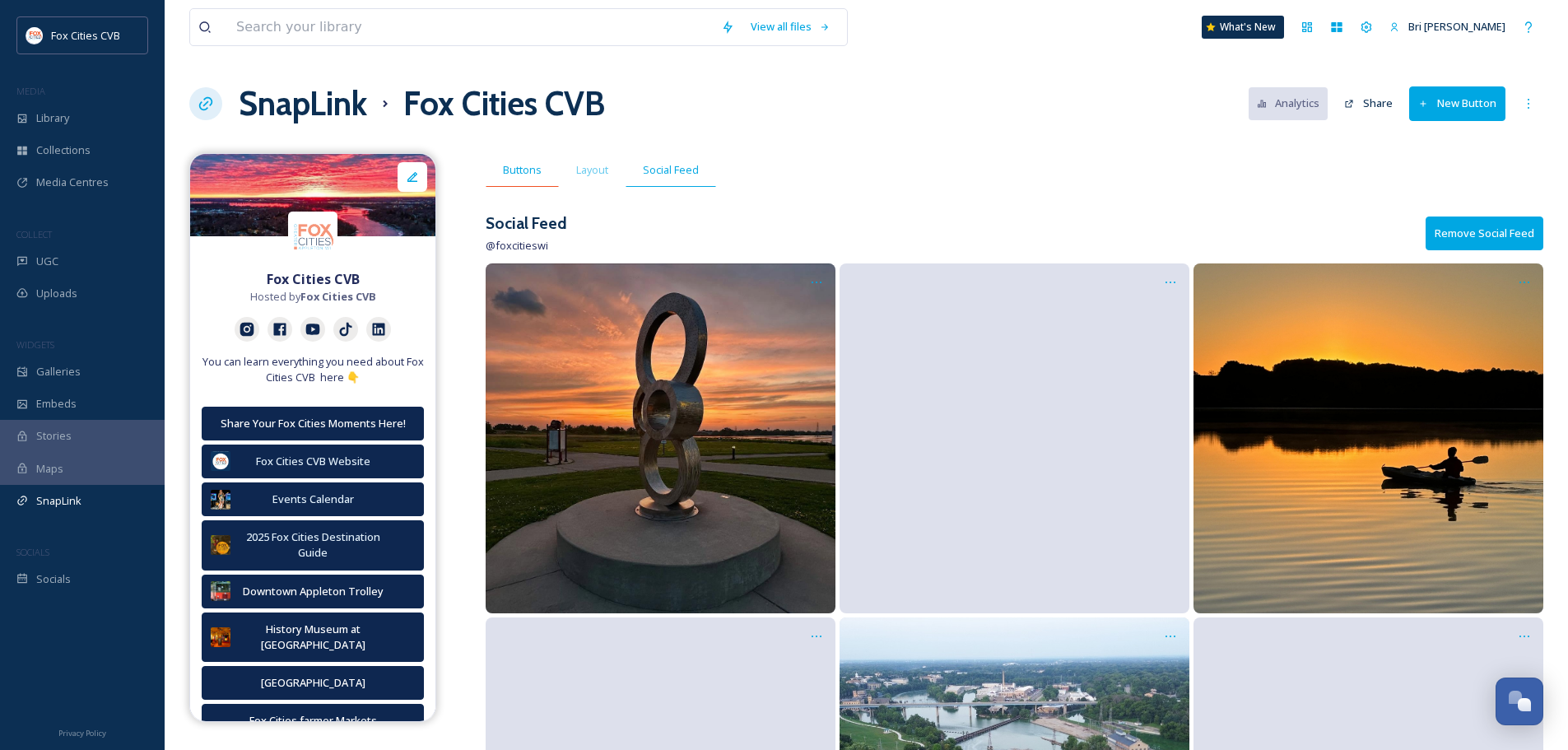
click at [522, 172] on span "Buttons" at bounding box center [522, 169] width 39 height 16
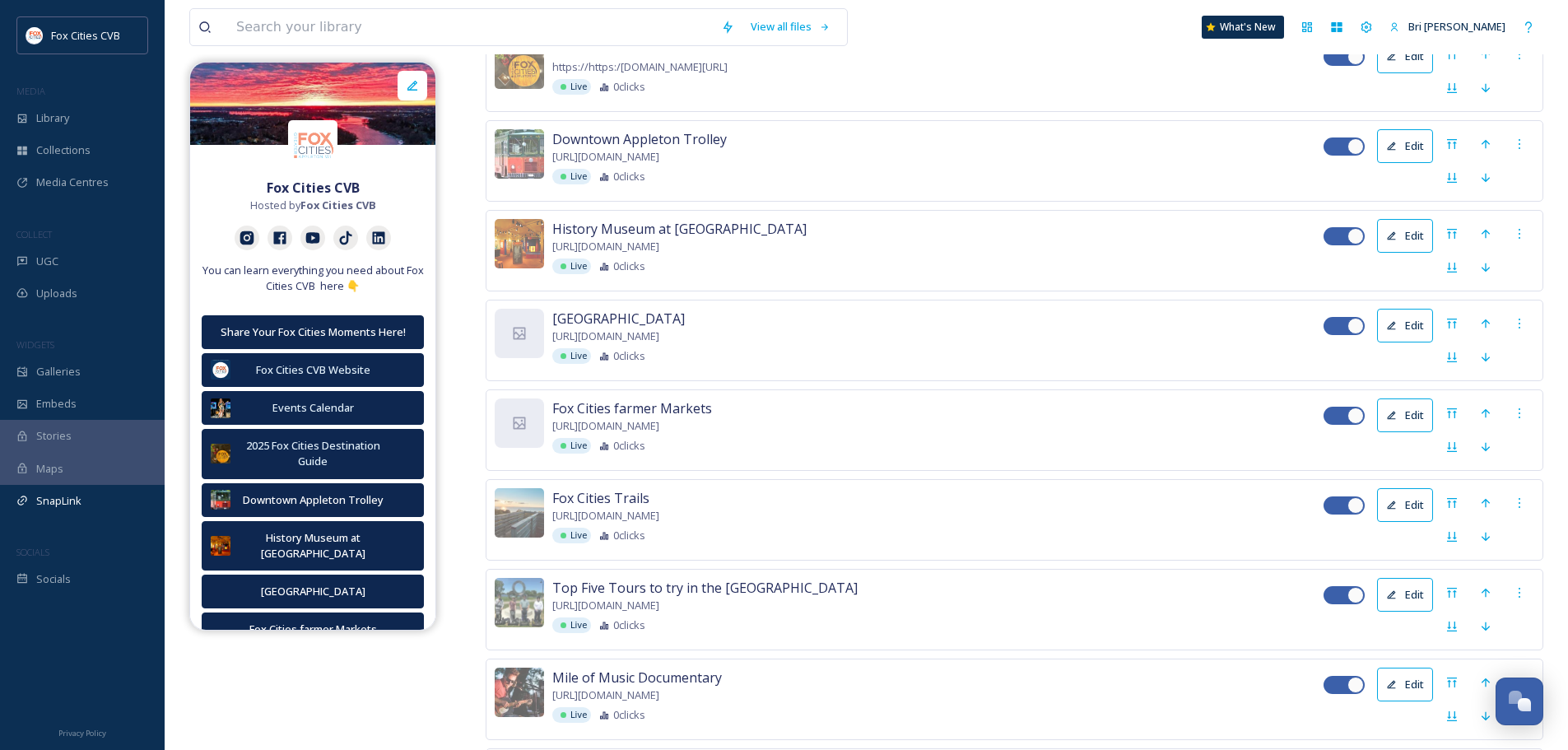
scroll to position [1569, 0]
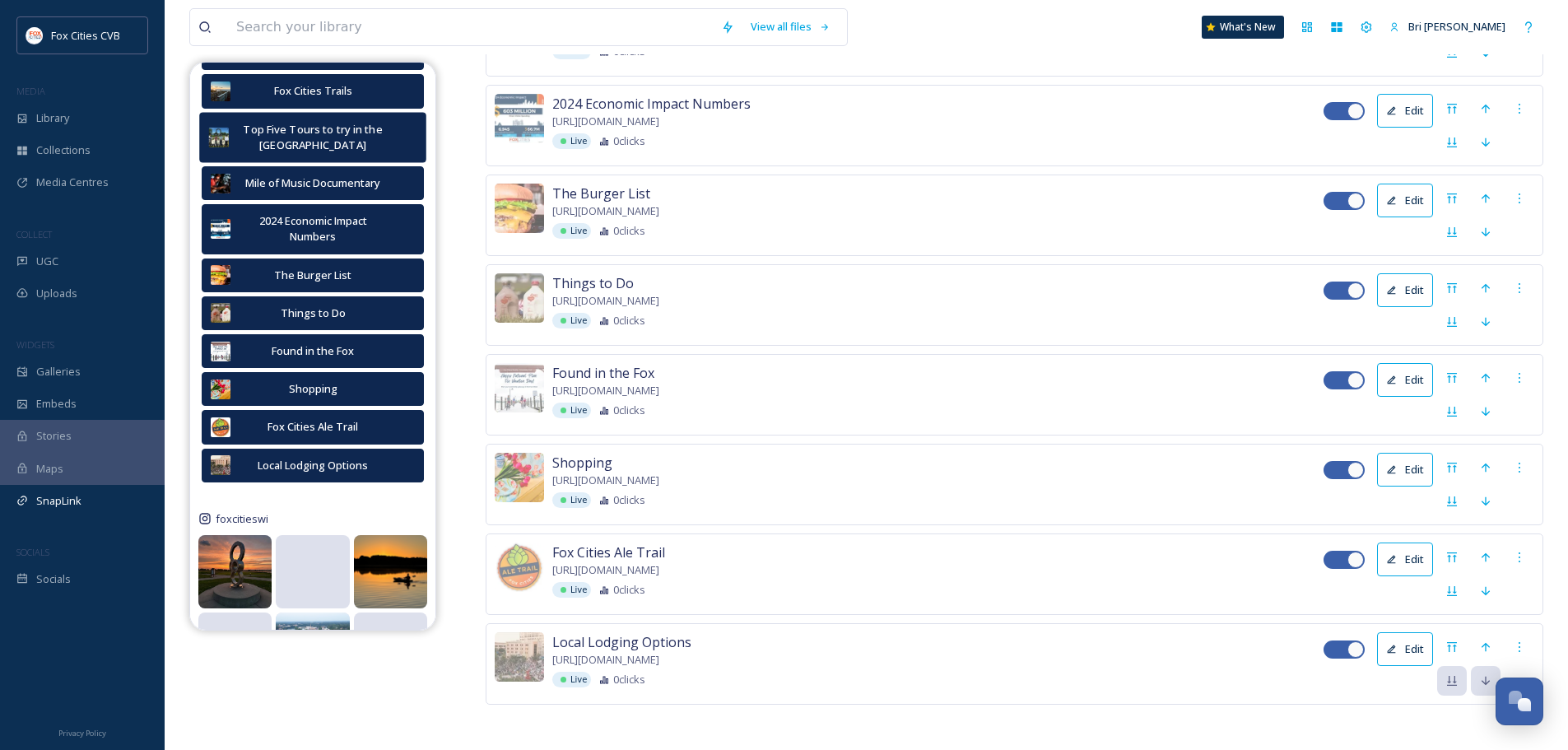
scroll to position [0, 0]
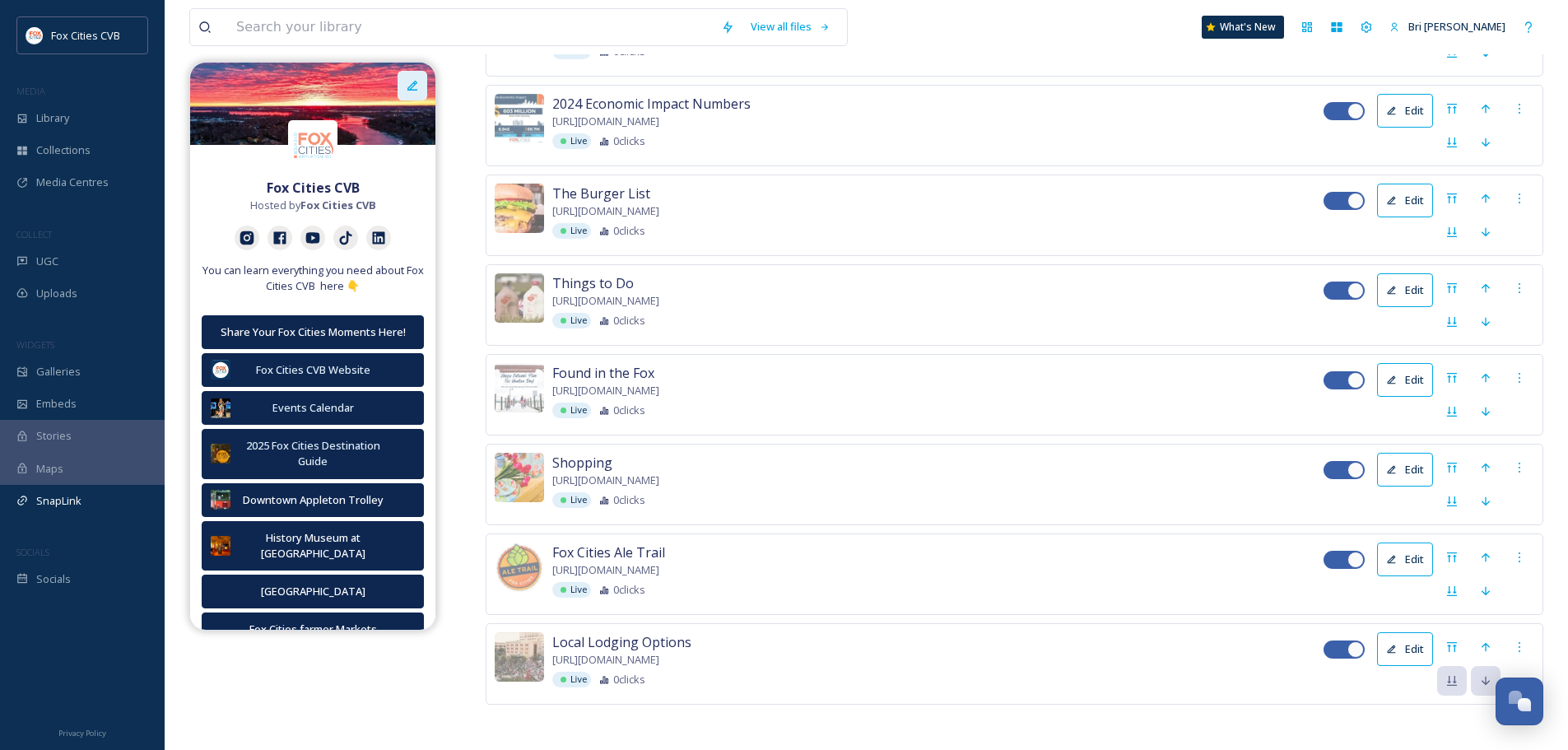
click at [412, 81] on icon at bounding box center [413, 86] width 13 height 13
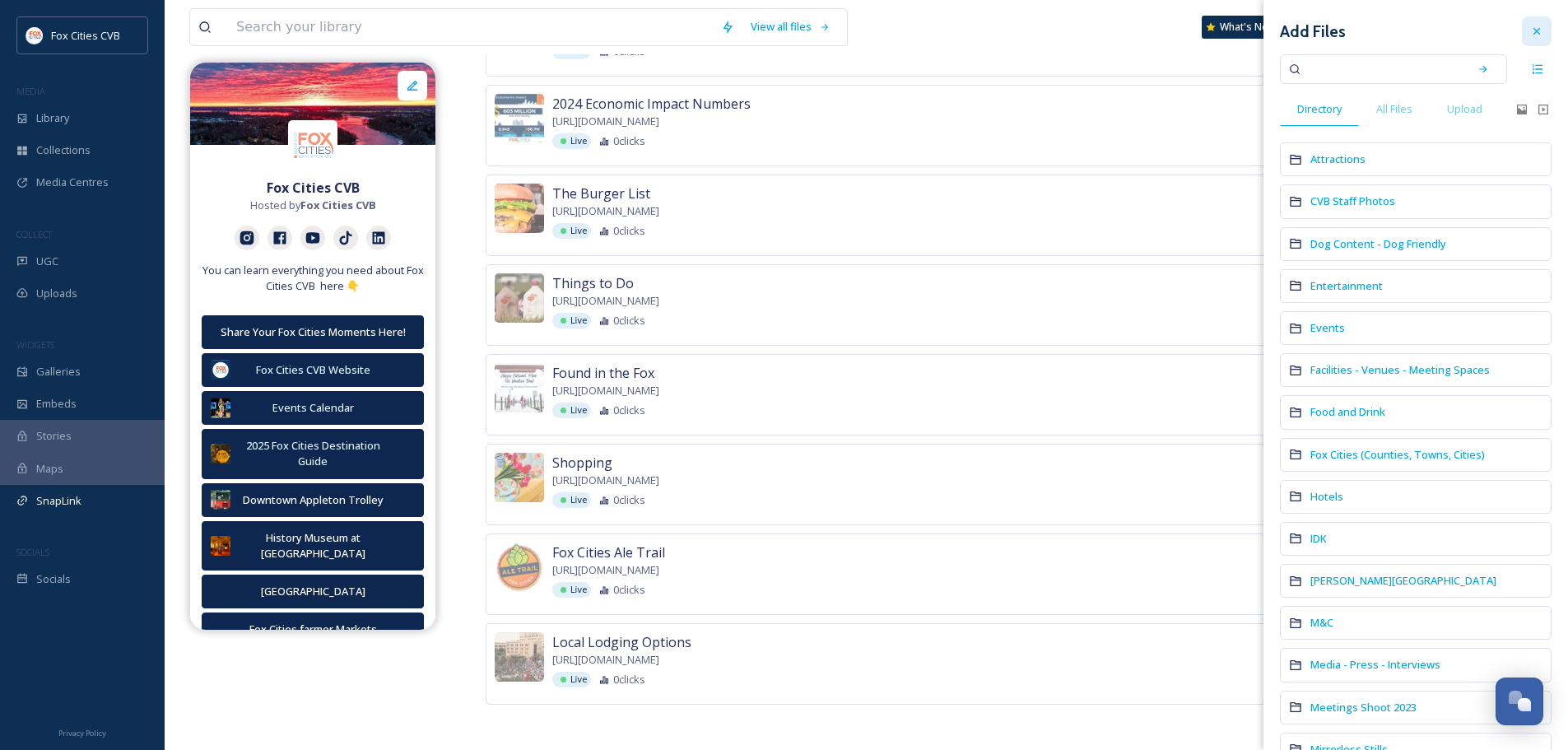
click at [1531, 33] on icon at bounding box center [1537, 32] width 13 height 13
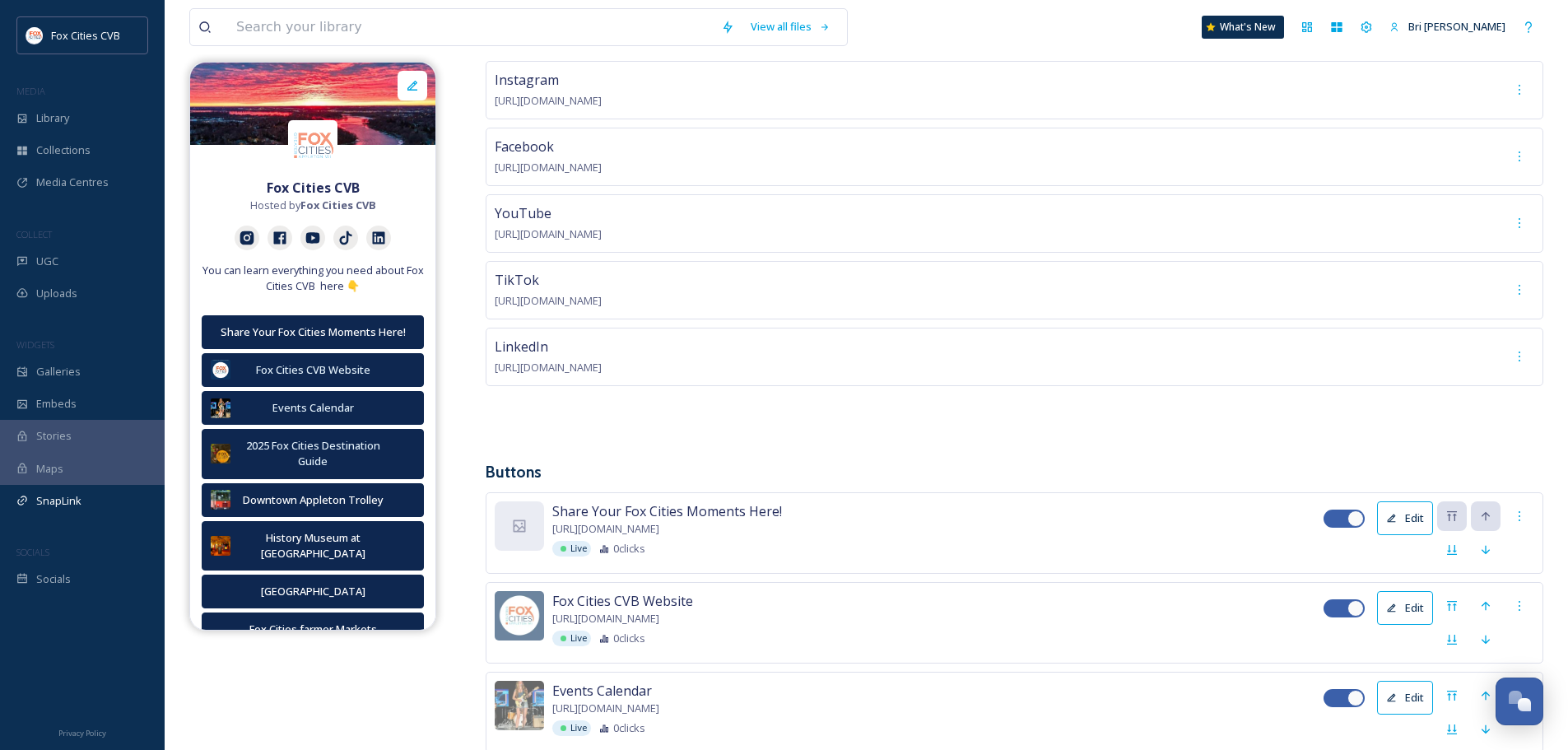
scroll to position [169, 0]
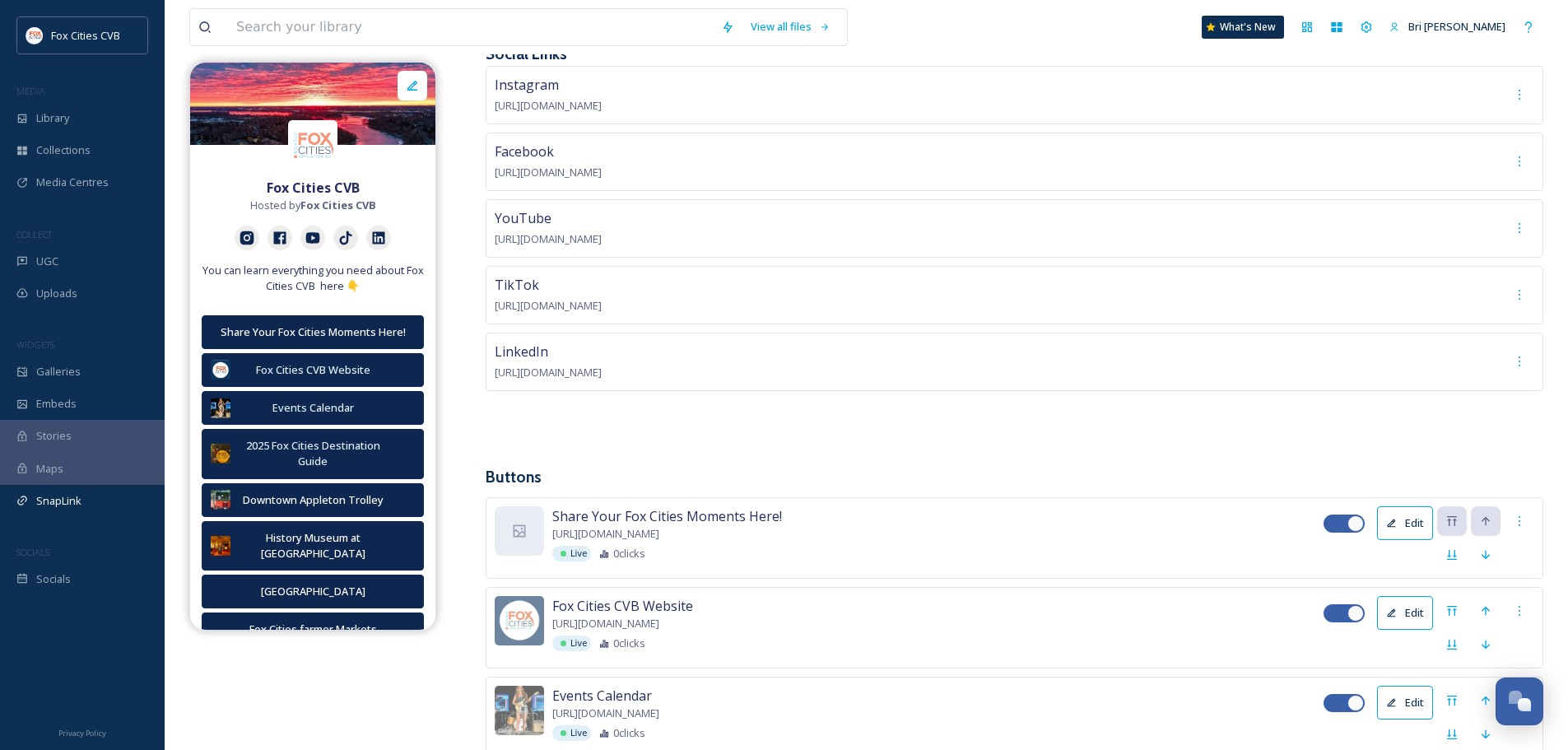
click at [1044, 407] on div "Instagram https://www.instagram.com/foxcitieswi/ Facebook https://www.facebook.…" at bounding box center [1015, 252] width 1058 height 375
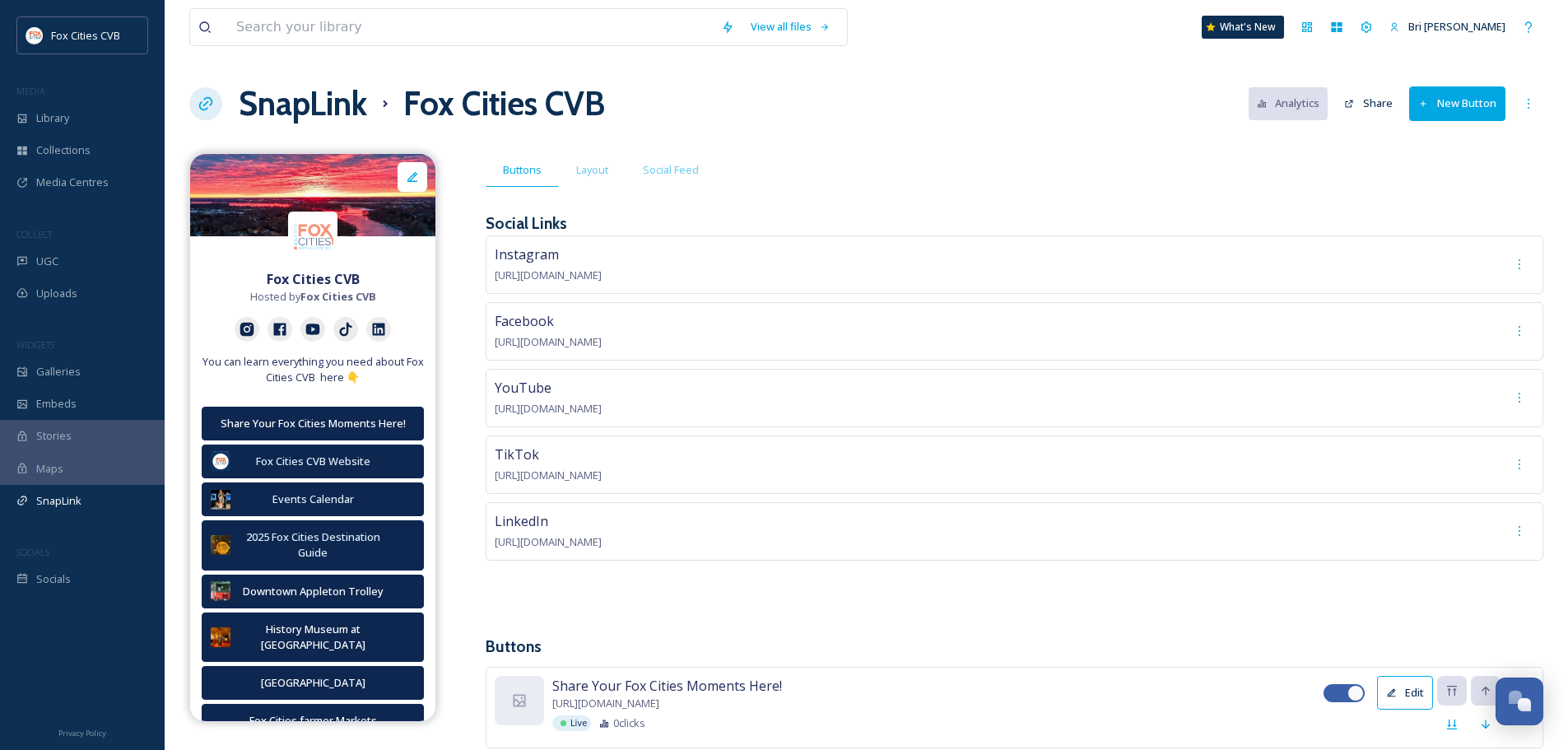
click at [1460, 92] on button "New Button" at bounding box center [1458, 103] width 96 height 34
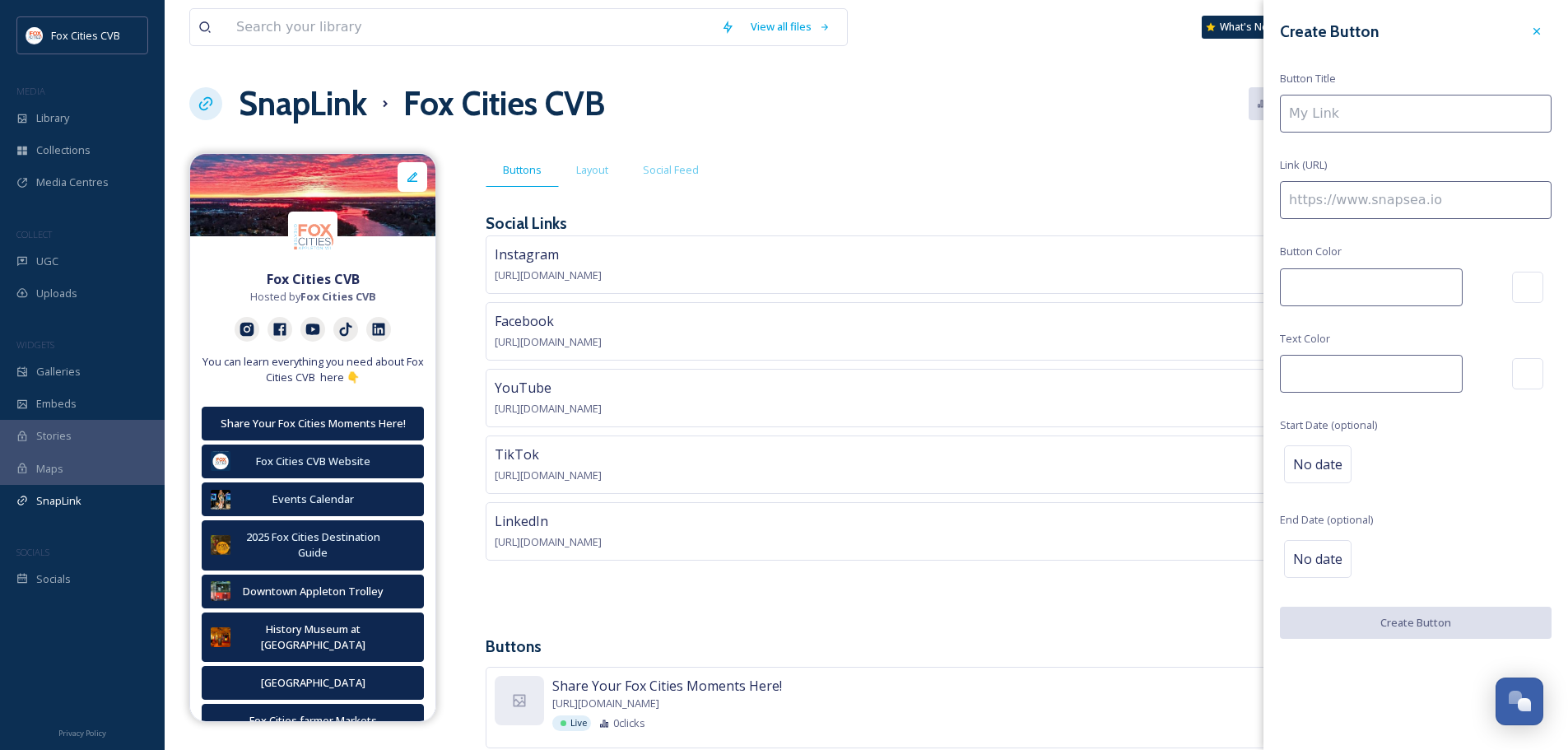
type input "#00a7e3"
type input "#ffffff"
click at [1428, 110] on input at bounding box center [1416, 114] width 272 height 38
type input "Fox Cities Food & Drink"
click at [1330, 197] on input at bounding box center [1416, 200] width 272 height 38
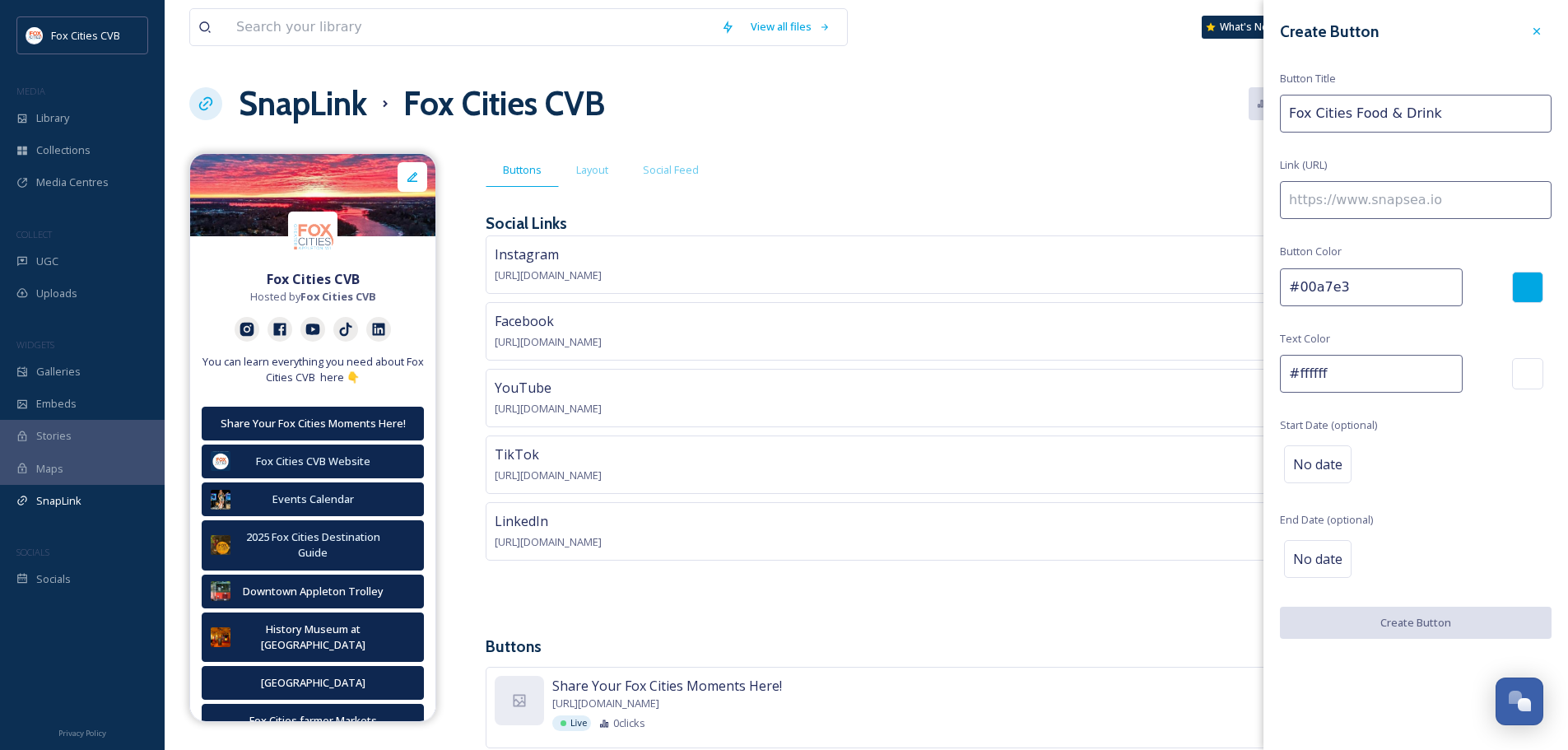
paste input "https://www.foxcities.org/food-drinks/"
type input "https://www.foxcities.org/food-drinks/"
click at [1519, 277] on div at bounding box center [1528, 287] width 32 height 32
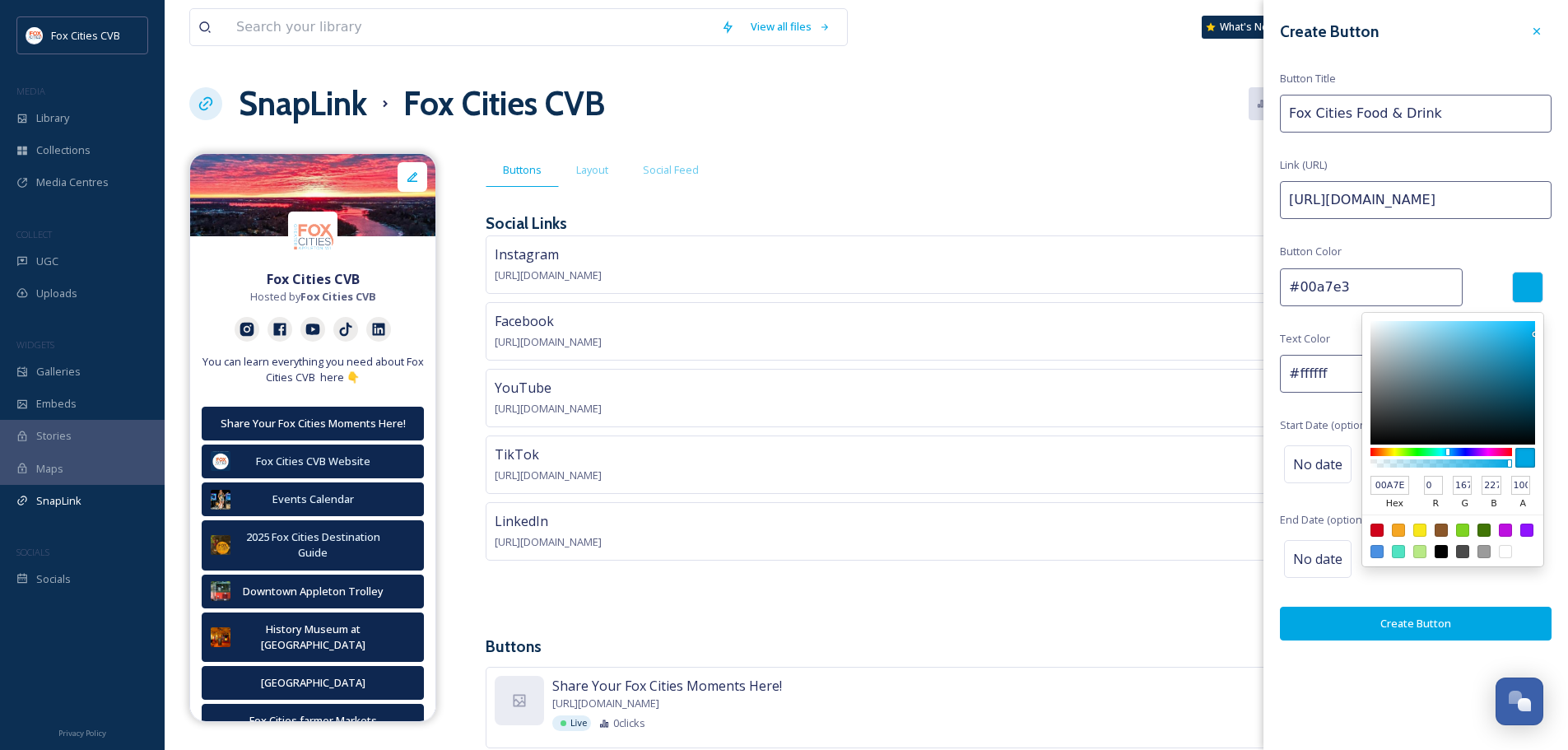
click at [1531, 286] on div at bounding box center [1528, 287] width 32 height 32
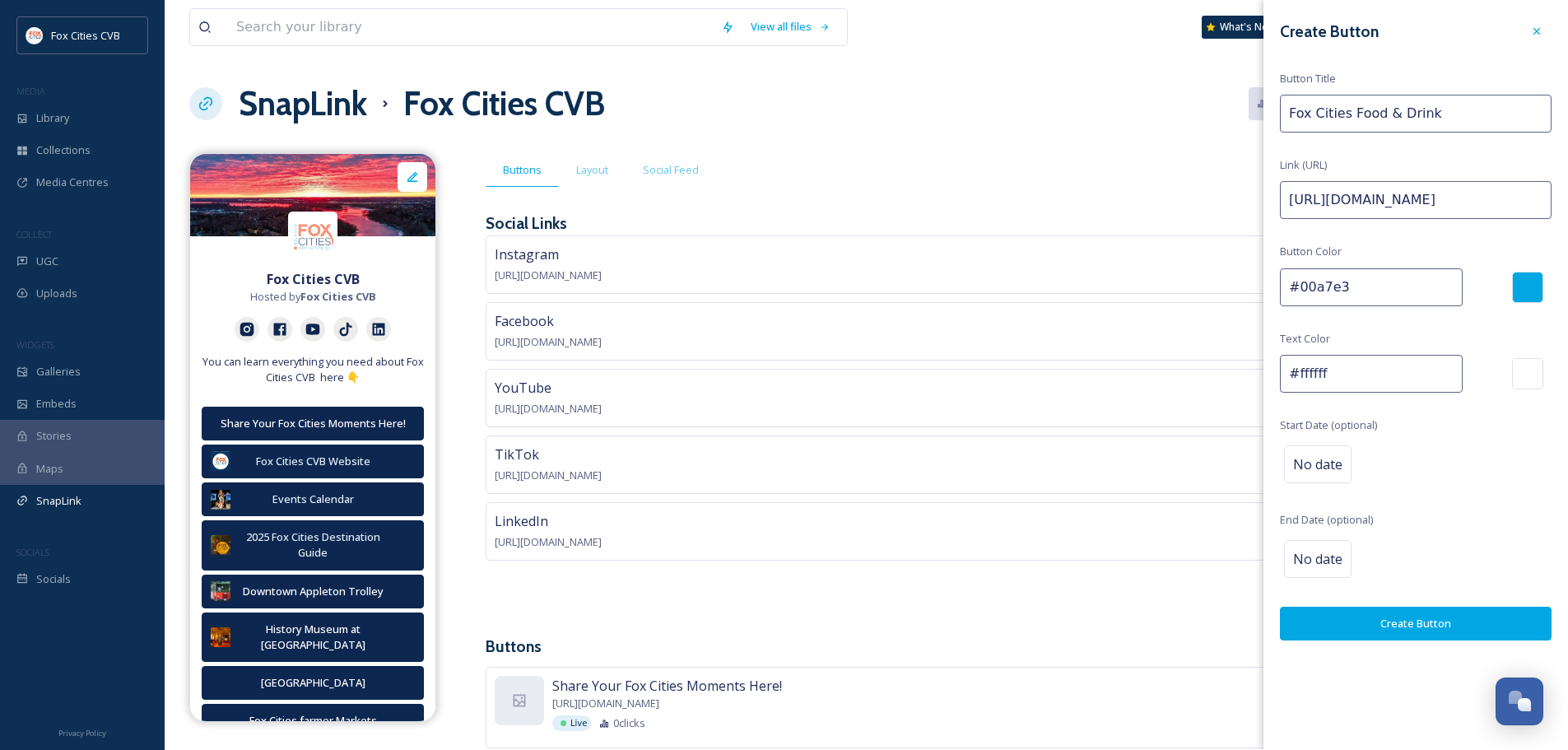
click at [1515, 280] on div at bounding box center [1528, 287] width 32 height 32
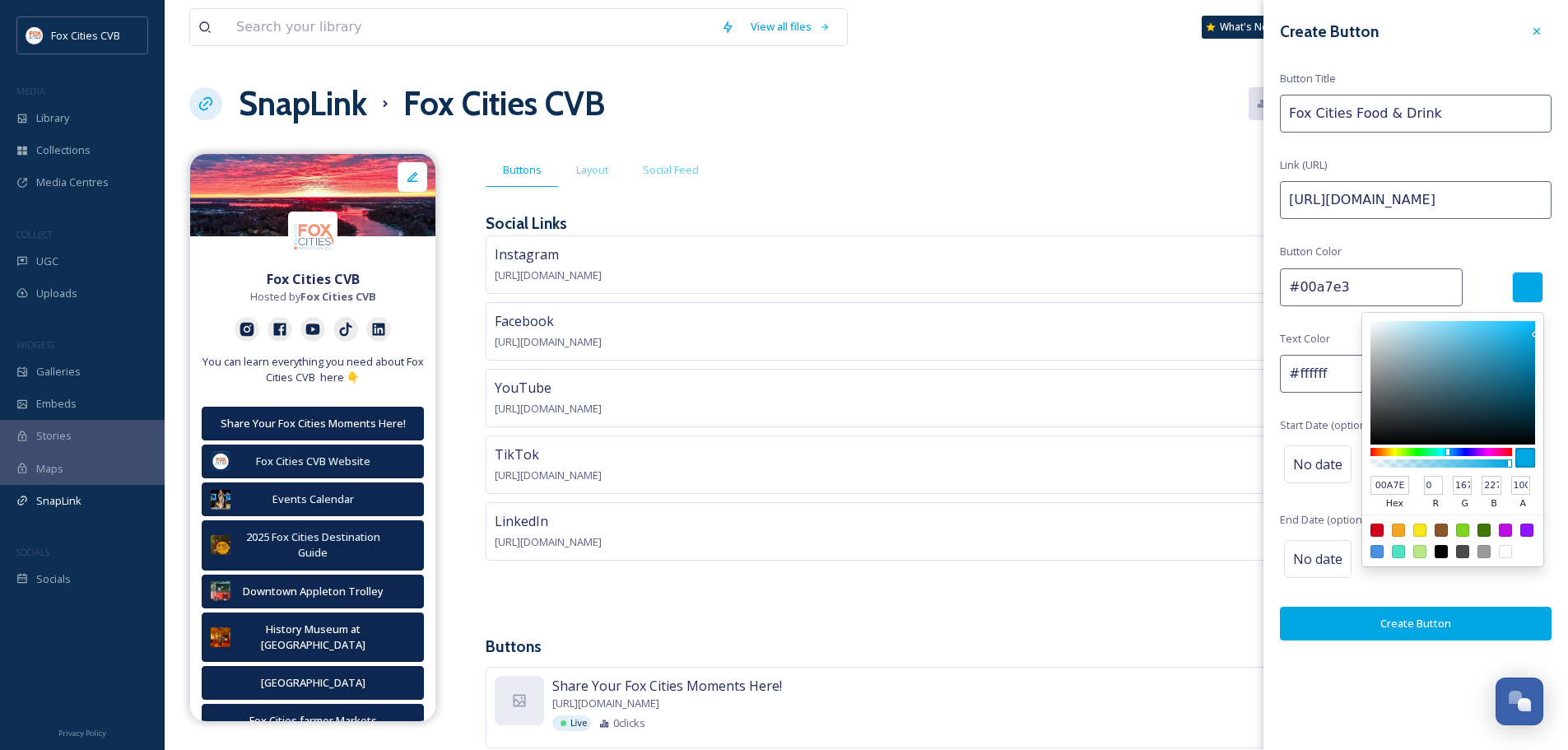
click at [1404, 487] on input "00A7E3" at bounding box center [1390, 486] width 39 height 20
click at [1406, 486] on input "00A7E3" at bounding box center [1390, 486] width 39 height 20
click at [1401, 489] on input "00A7E3" at bounding box center [1390, 486] width 39 height 20
type input "03"
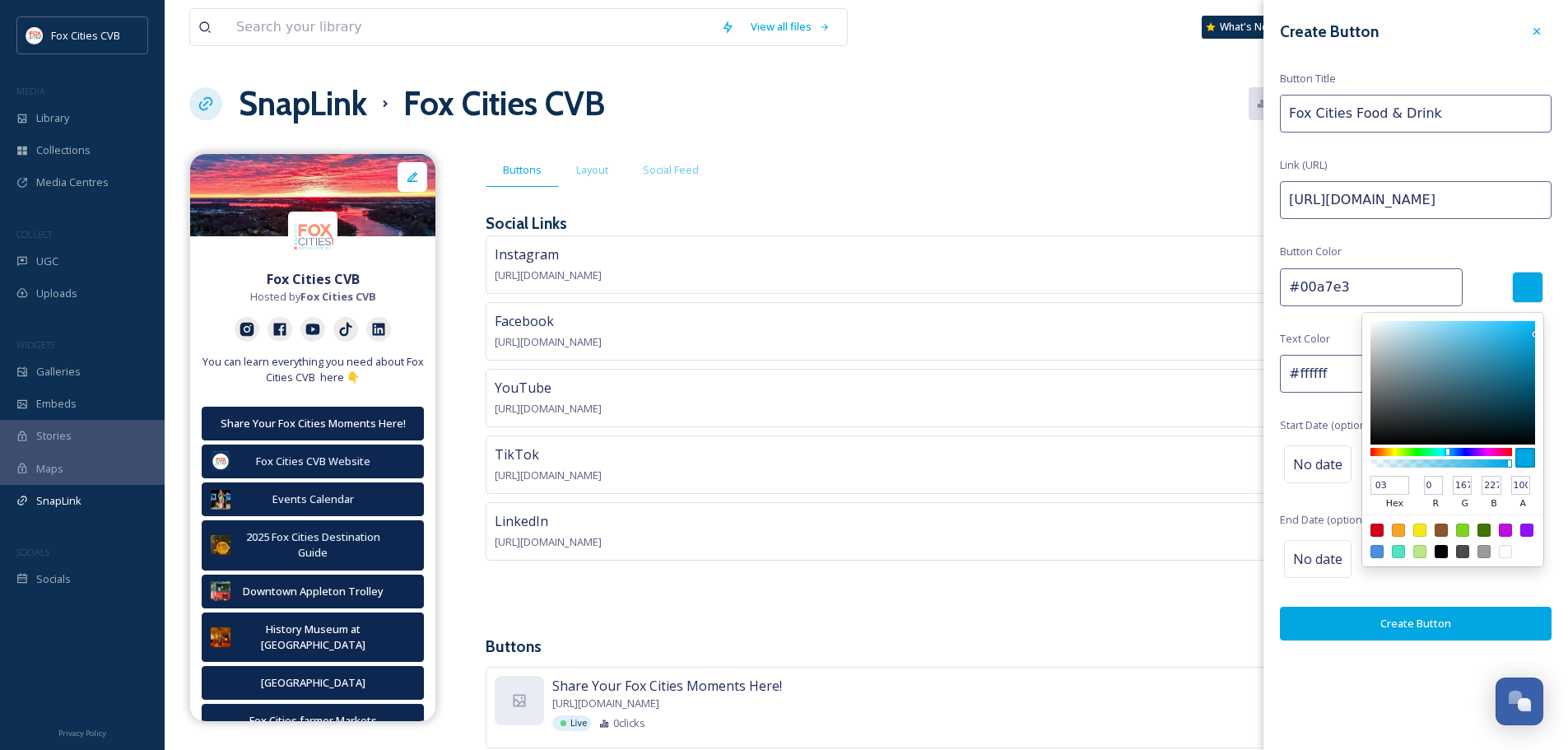
type input "#000033"
type input "3"
type input "0"
type input "51"
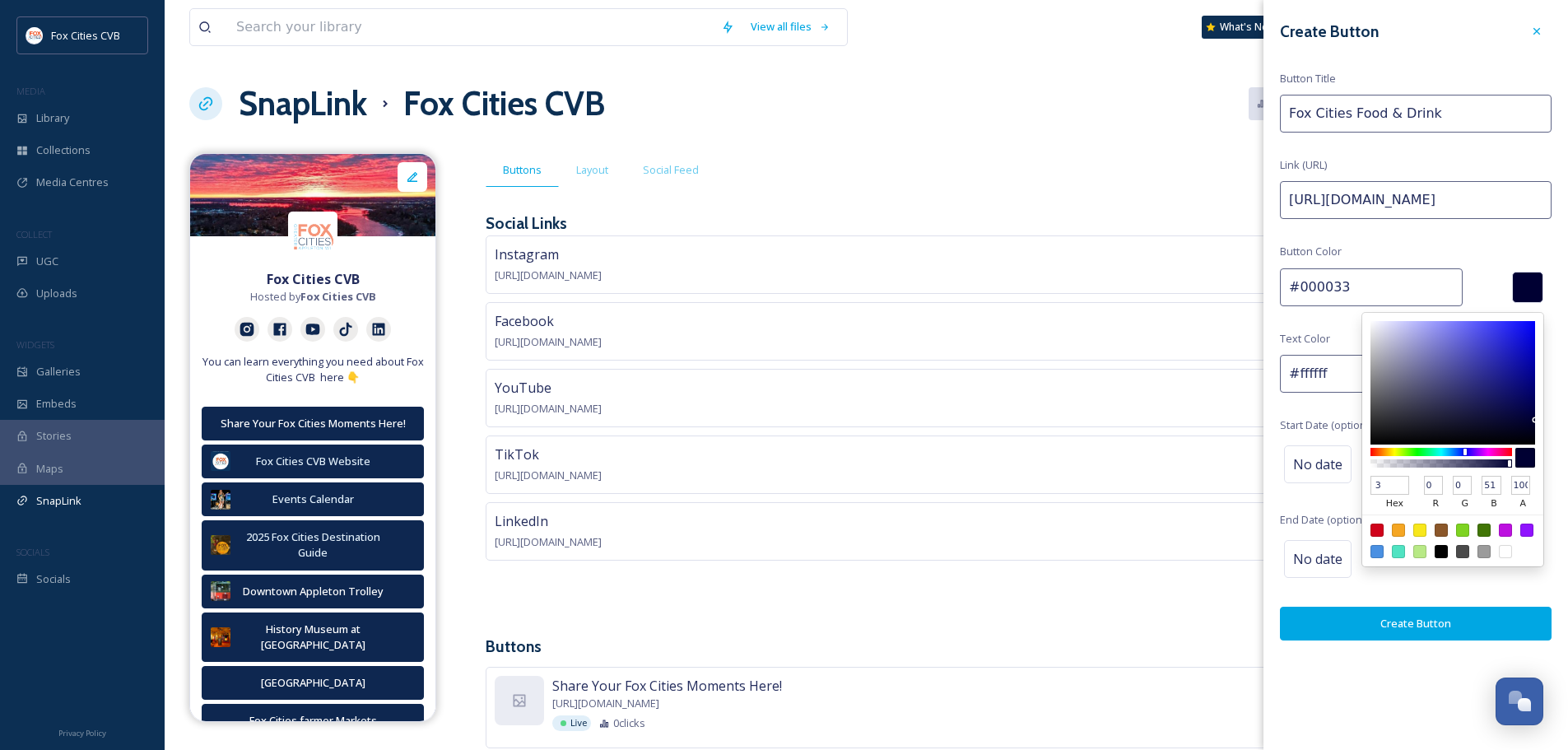
scroll to position [0, 0]
type input "0c2"
type input "#00cc22"
type input "204"
type input "34"
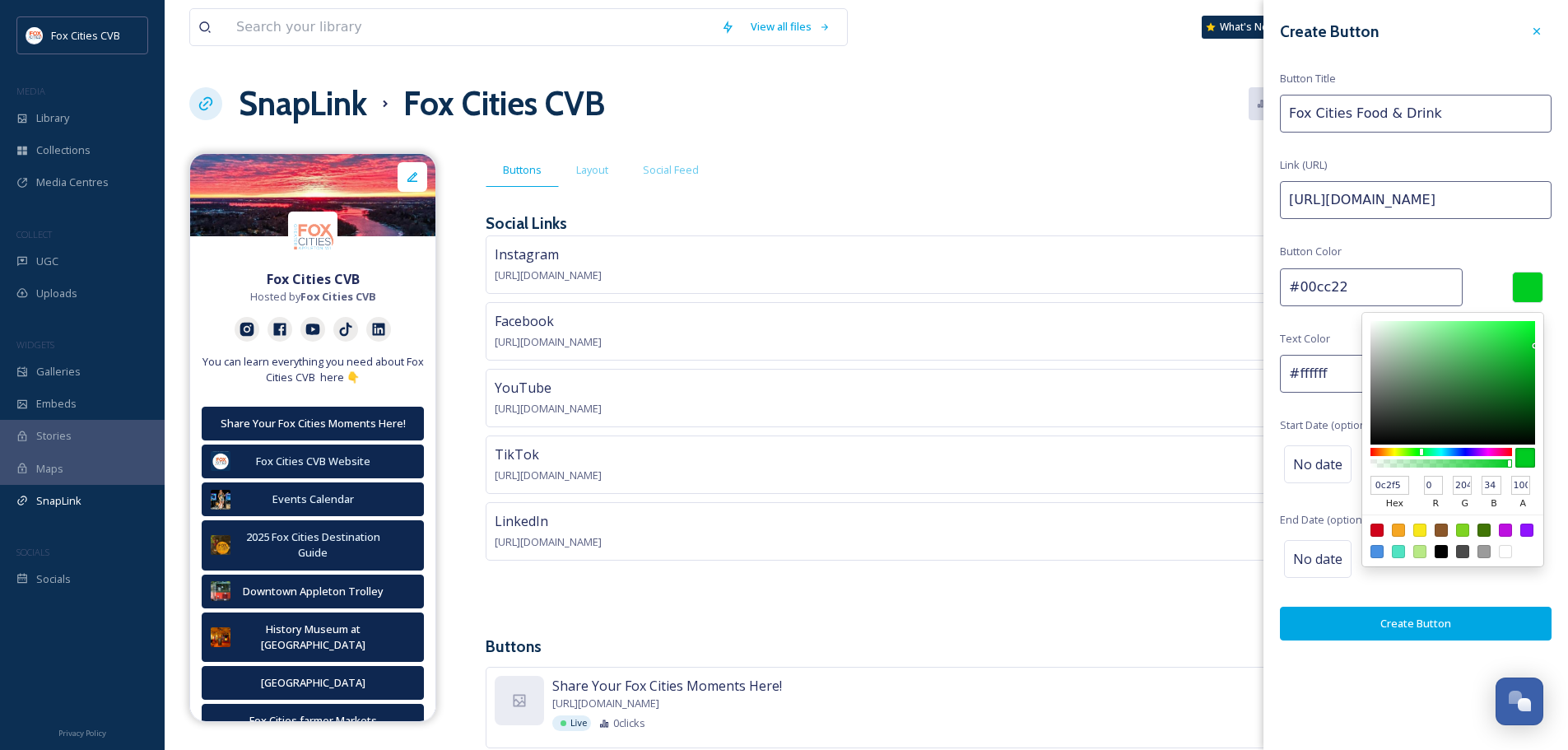
type input "0c2f53"
type input "#0c2f53"
type input "12"
type input "47"
type input "83"
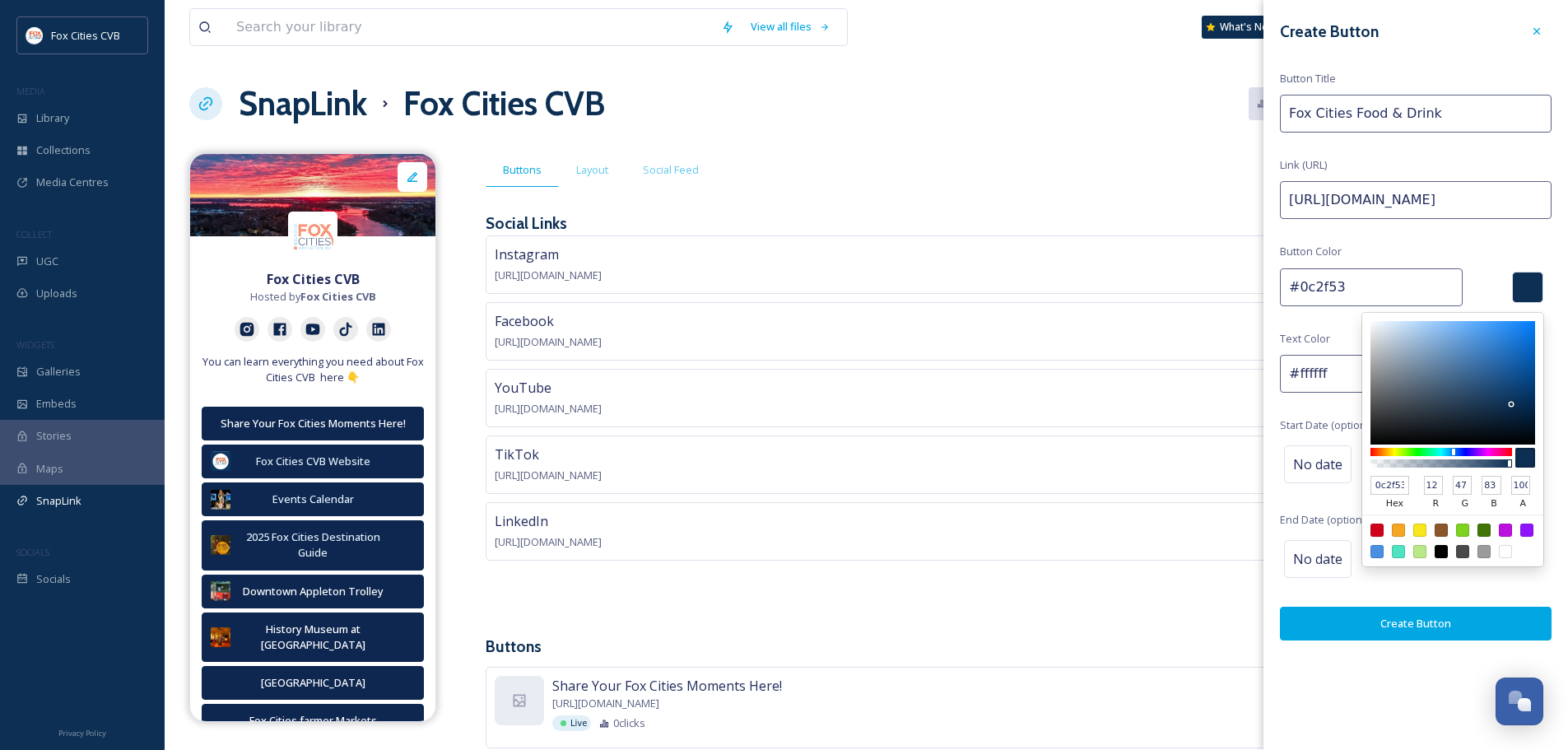
click at [1374, 508] on label "hex" at bounding box center [1395, 505] width 48 height 20
click at [1374, 496] on input "0c2f53" at bounding box center [1390, 486] width 39 height 20
type input "0C2F53"
click at [1291, 502] on div "Create Button Button Title Fox Cities Food & Drink Link (URL) https://www.foxci…" at bounding box center [1416, 328] width 305 height 657
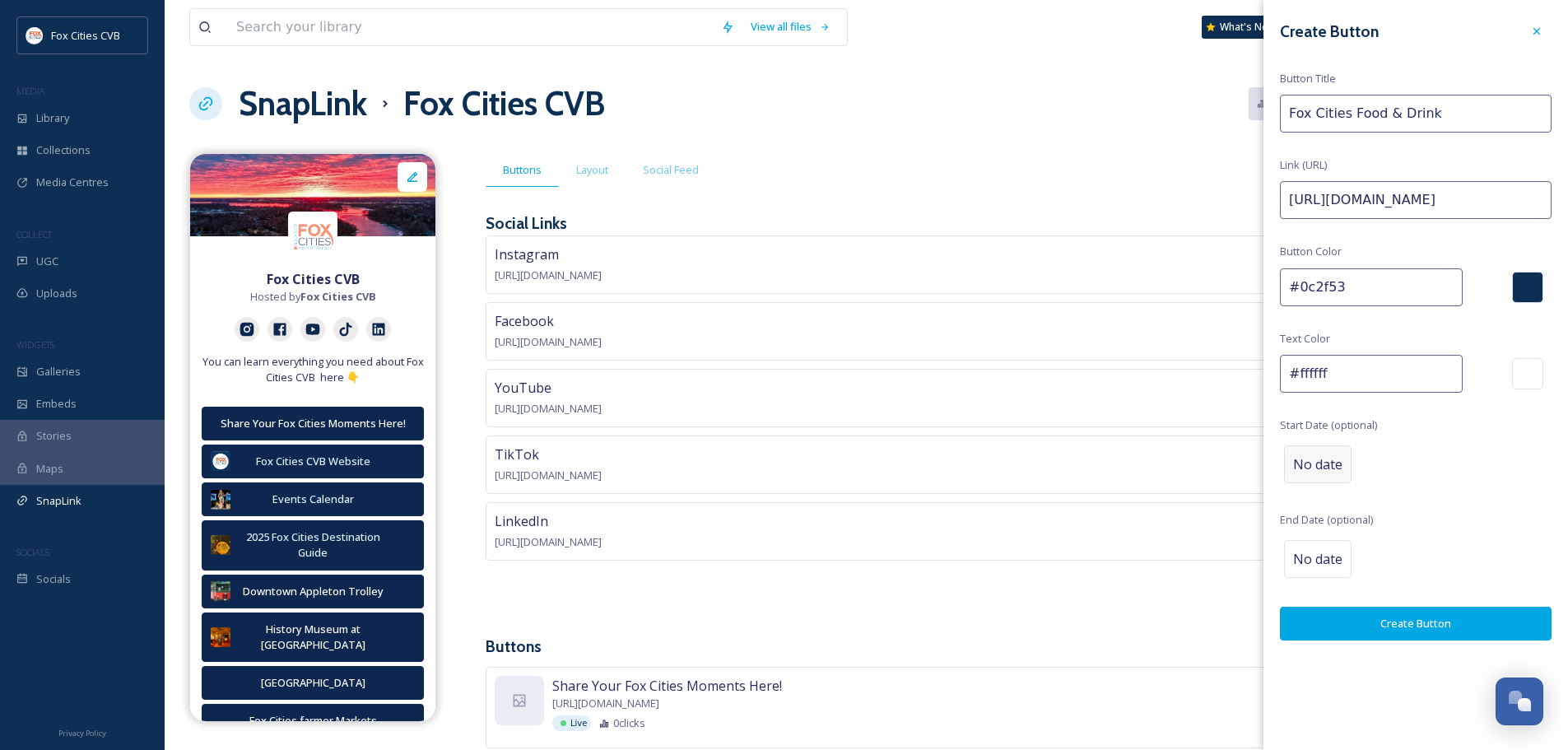
click at [1321, 466] on span "No date" at bounding box center [1317, 464] width 49 height 20
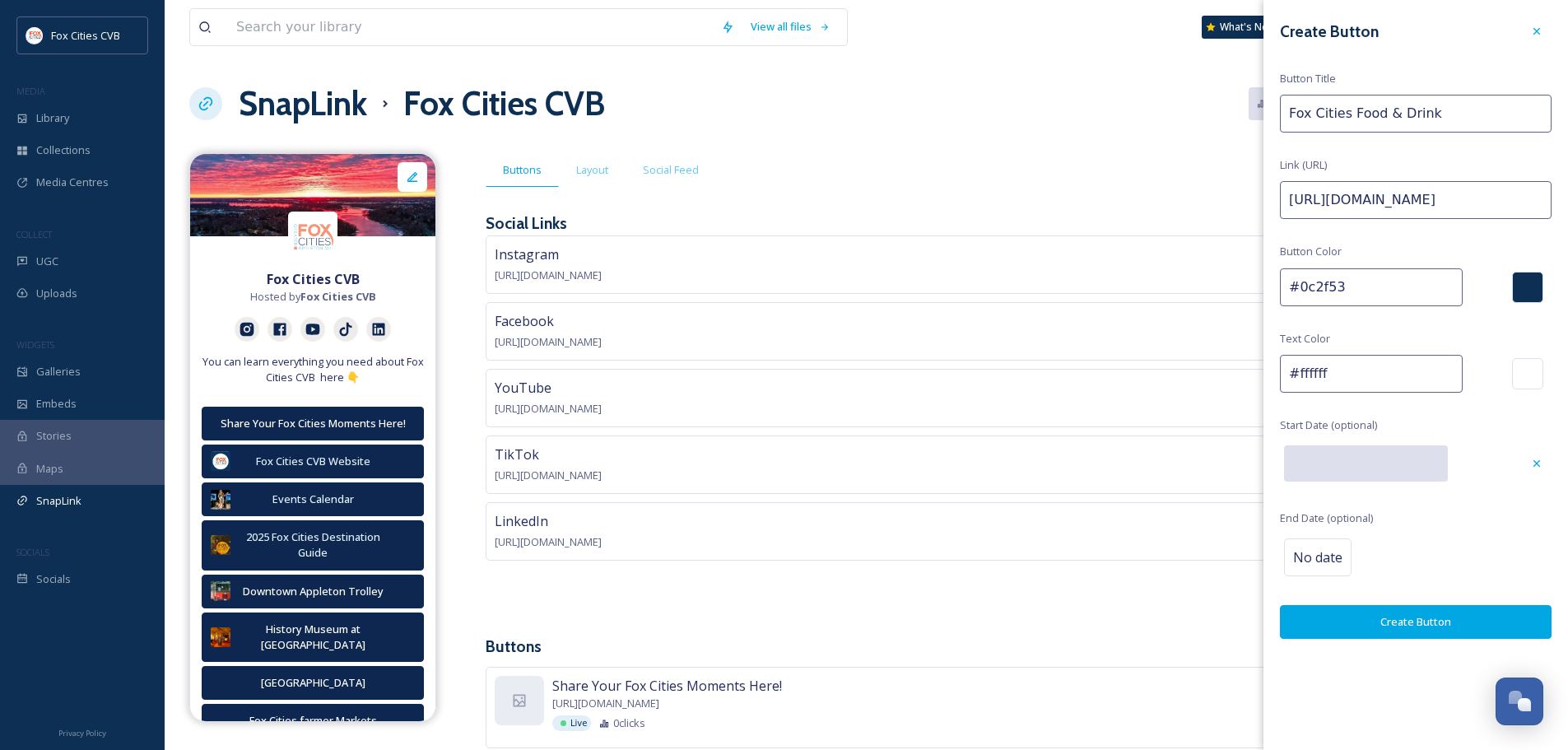
click at [1407, 505] on div "Create Button Button Title Fox Cities Food & Drink Link (URL) https://www.foxci…" at bounding box center [1416, 327] width 305 height 655
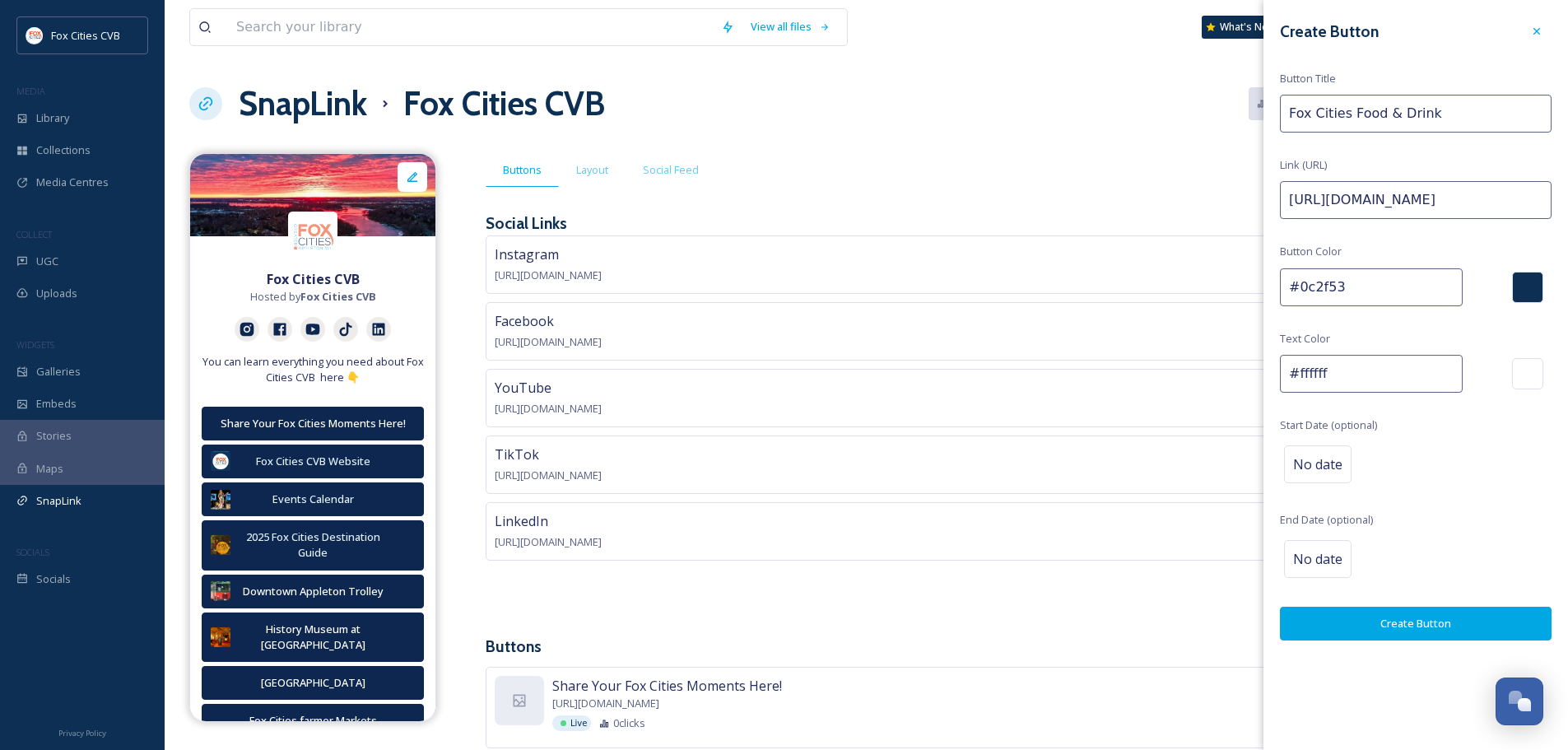
click at [1397, 625] on button "Create Button" at bounding box center [1416, 624] width 272 height 34
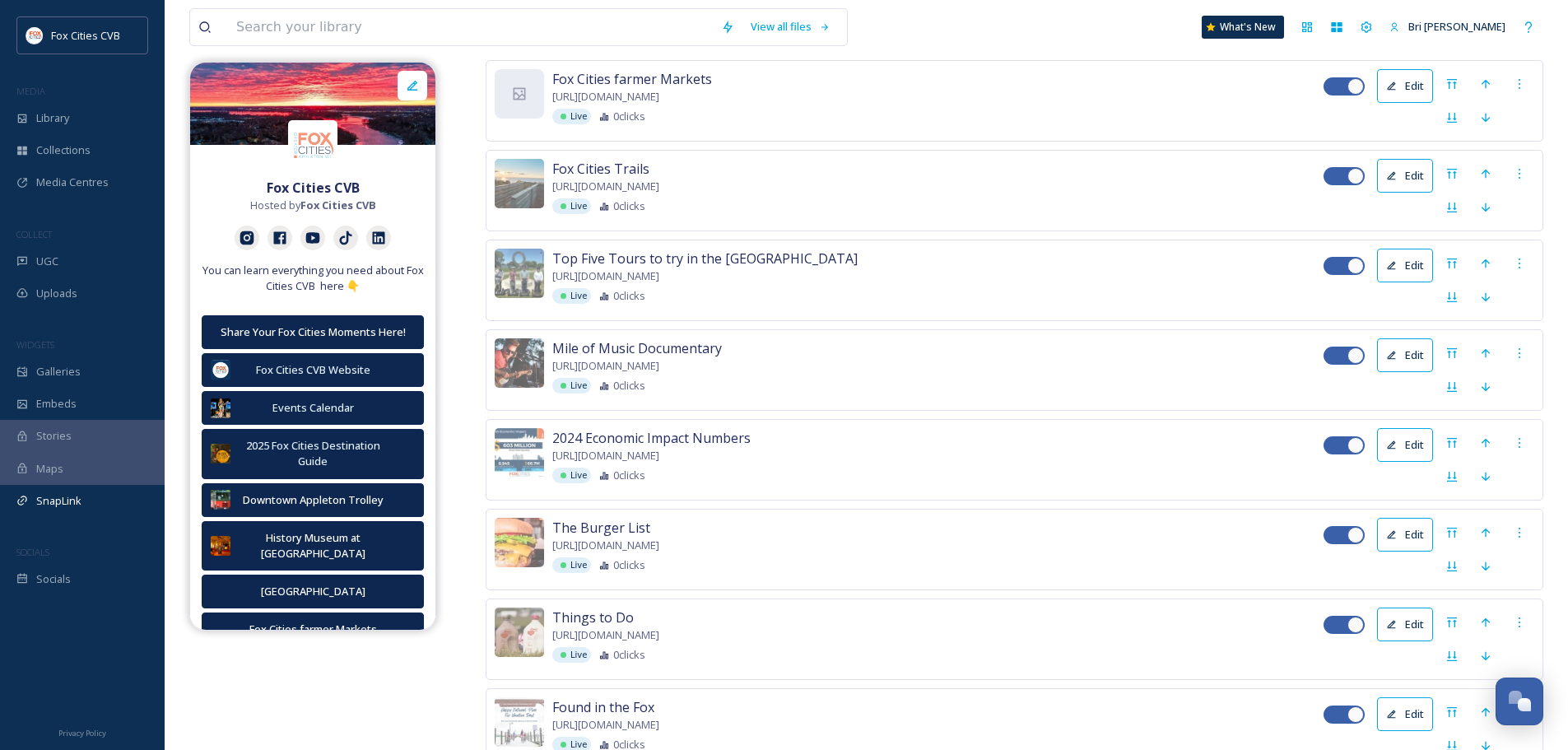
scroll to position [1659, 0]
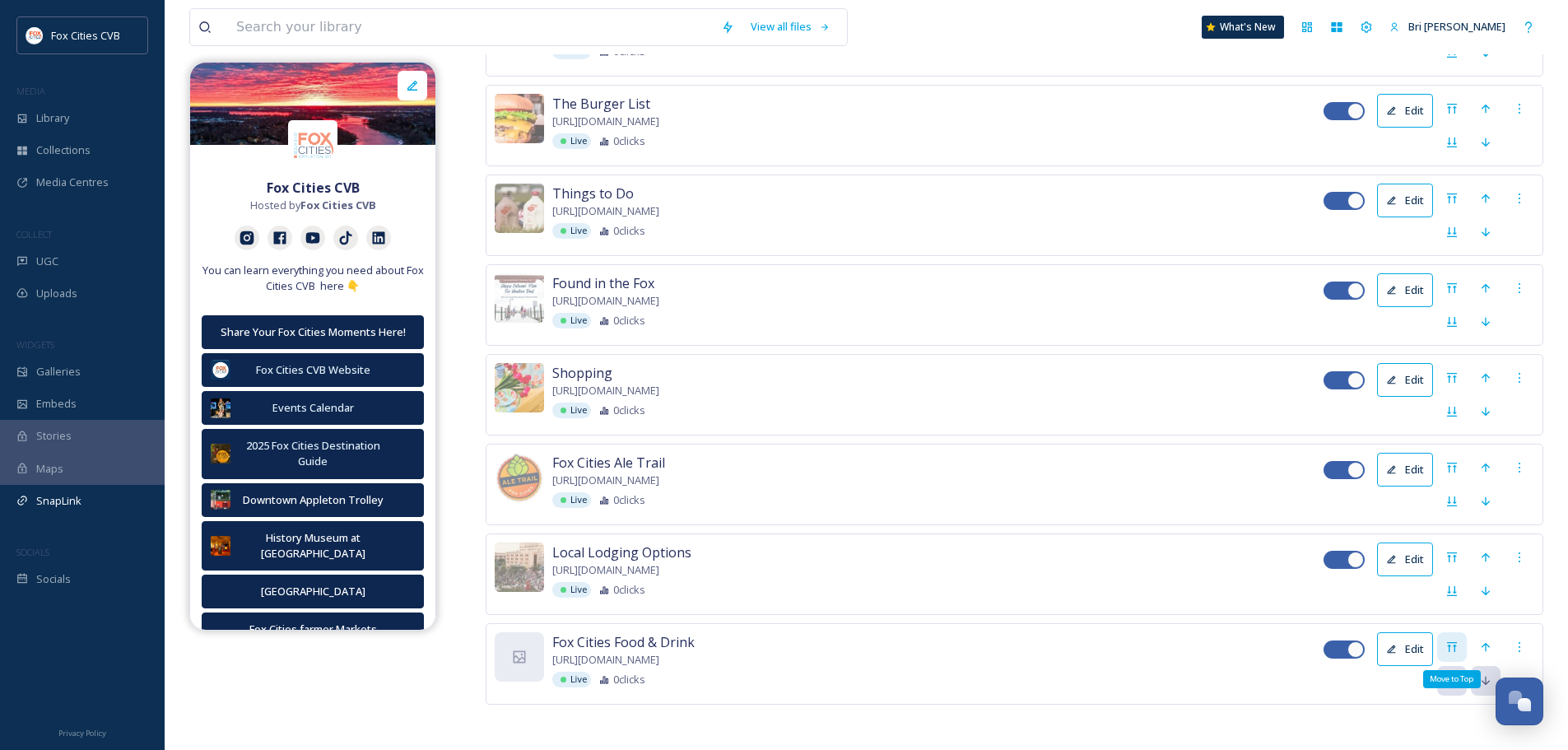
click at [1460, 643] on div "Move to Top" at bounding box center [1453, 647] width 30 height 30
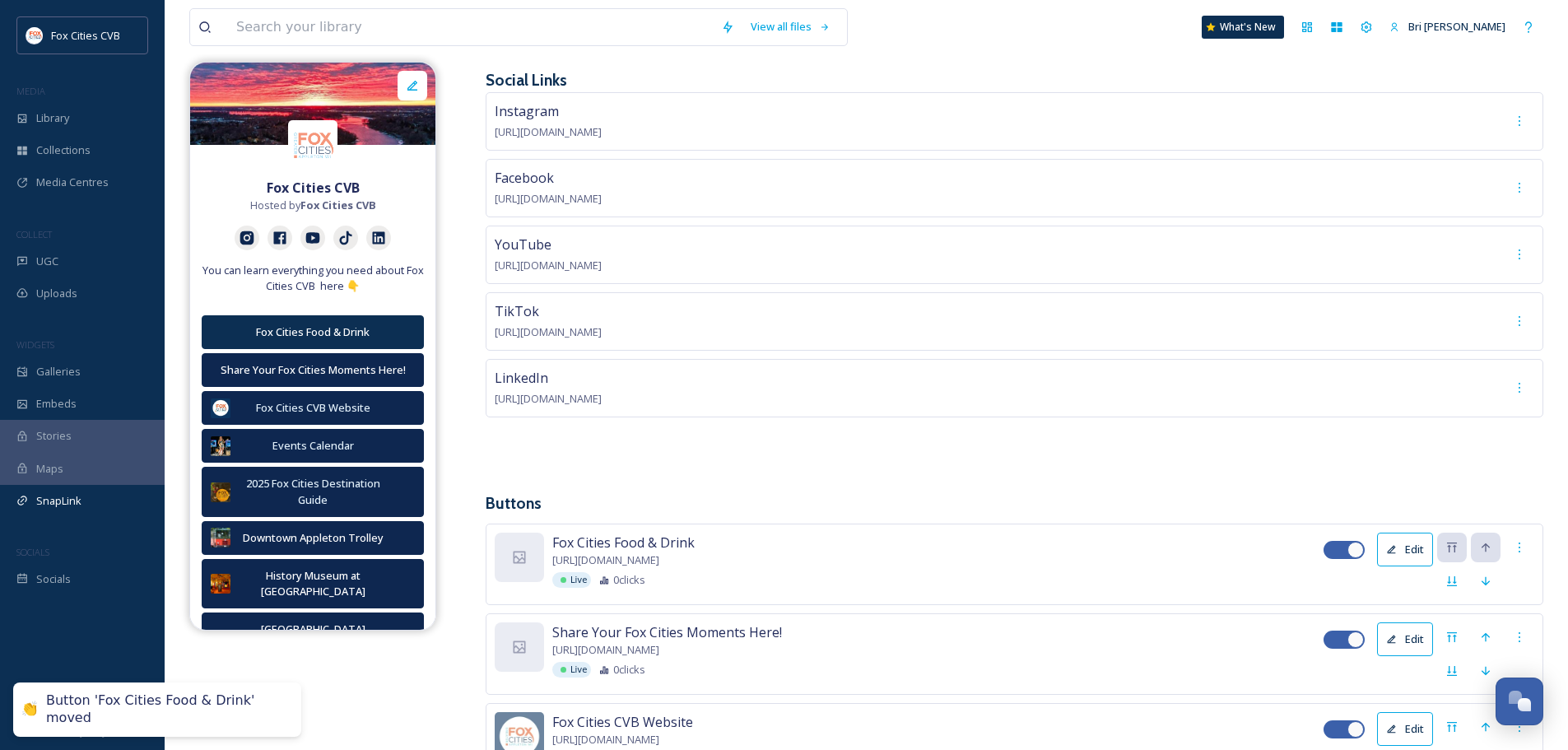
scroll to position [208, 0]
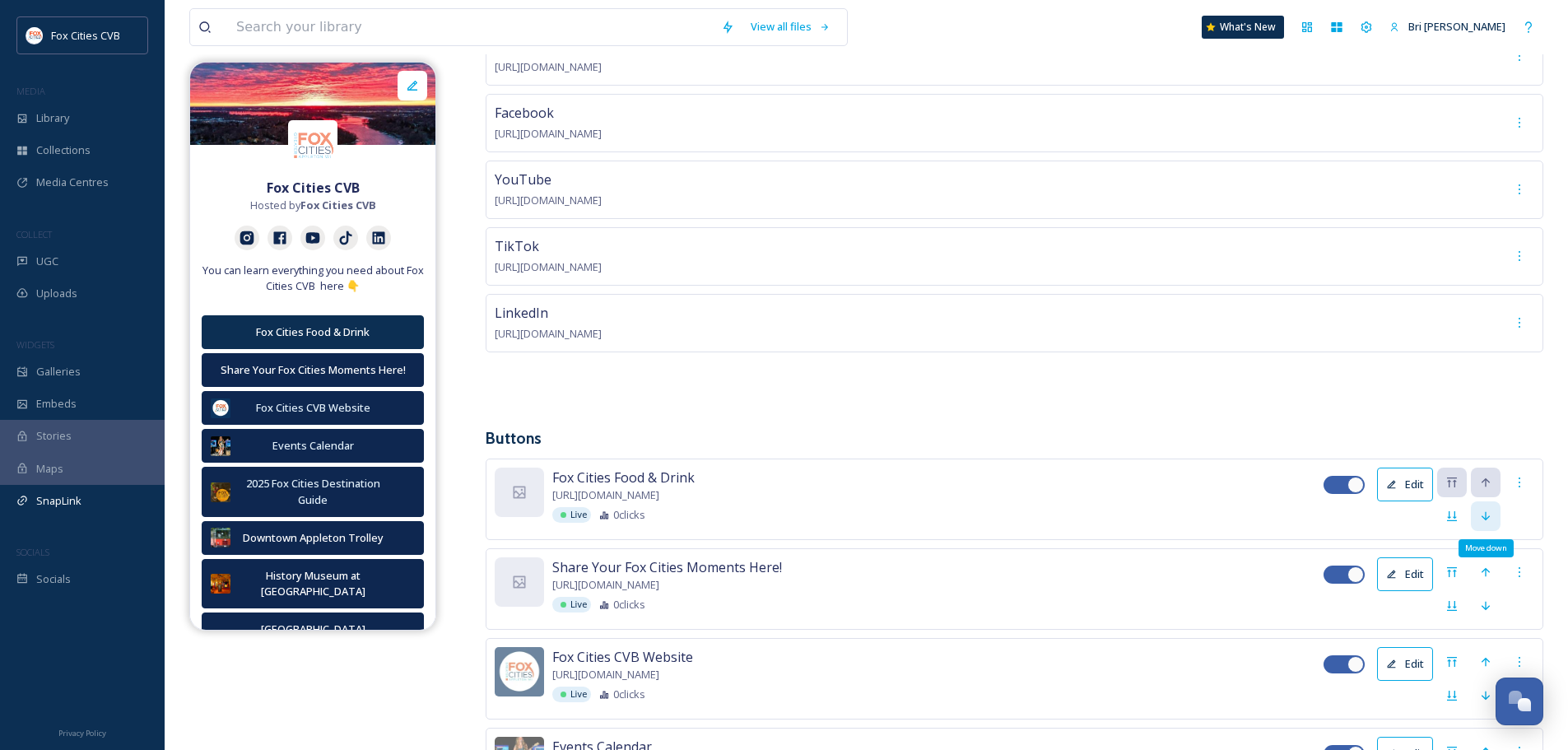
click at [1487, 511] on icon at bounding box center [1486, 517] width 13 height 13
click at [1486, 600] on icon at bounding box center [1486, 606] width 13 height 13
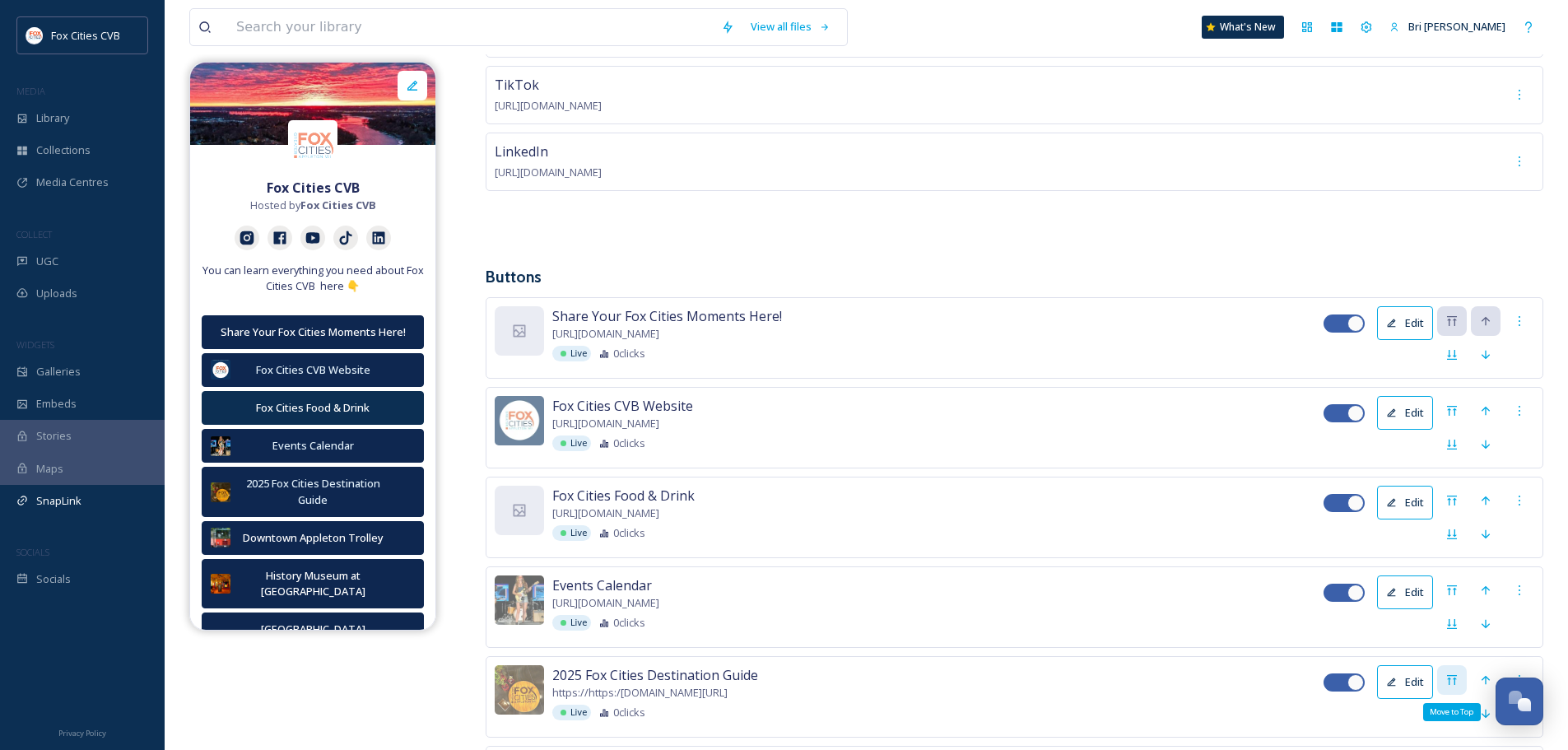
scroll to position [373, 0]
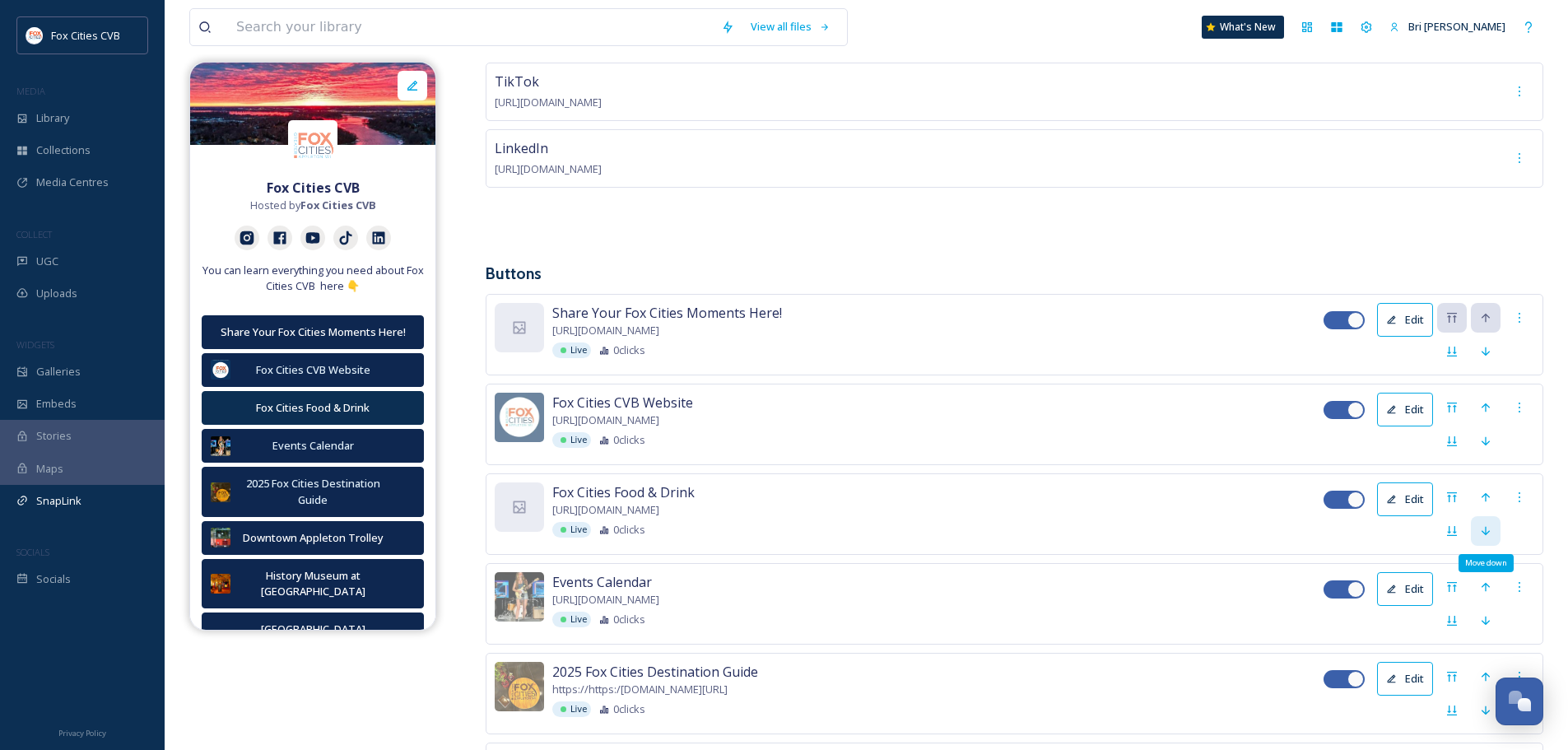
click at [1482, 530] on icon at bounding box center [1486, 531] width 13 height 13
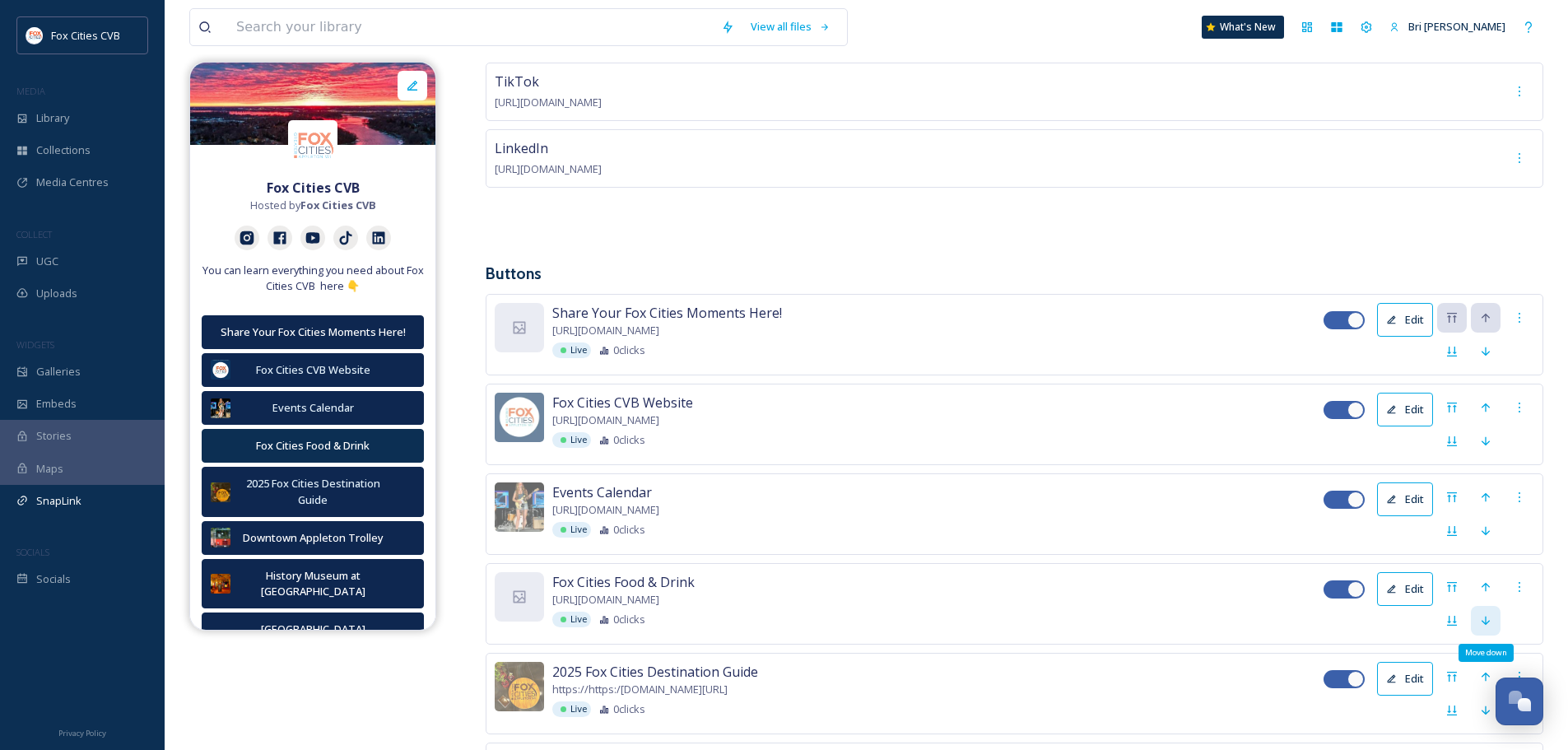
click at [1488, 617] on icon at bounding box center [1486, 621] width 13 height 13
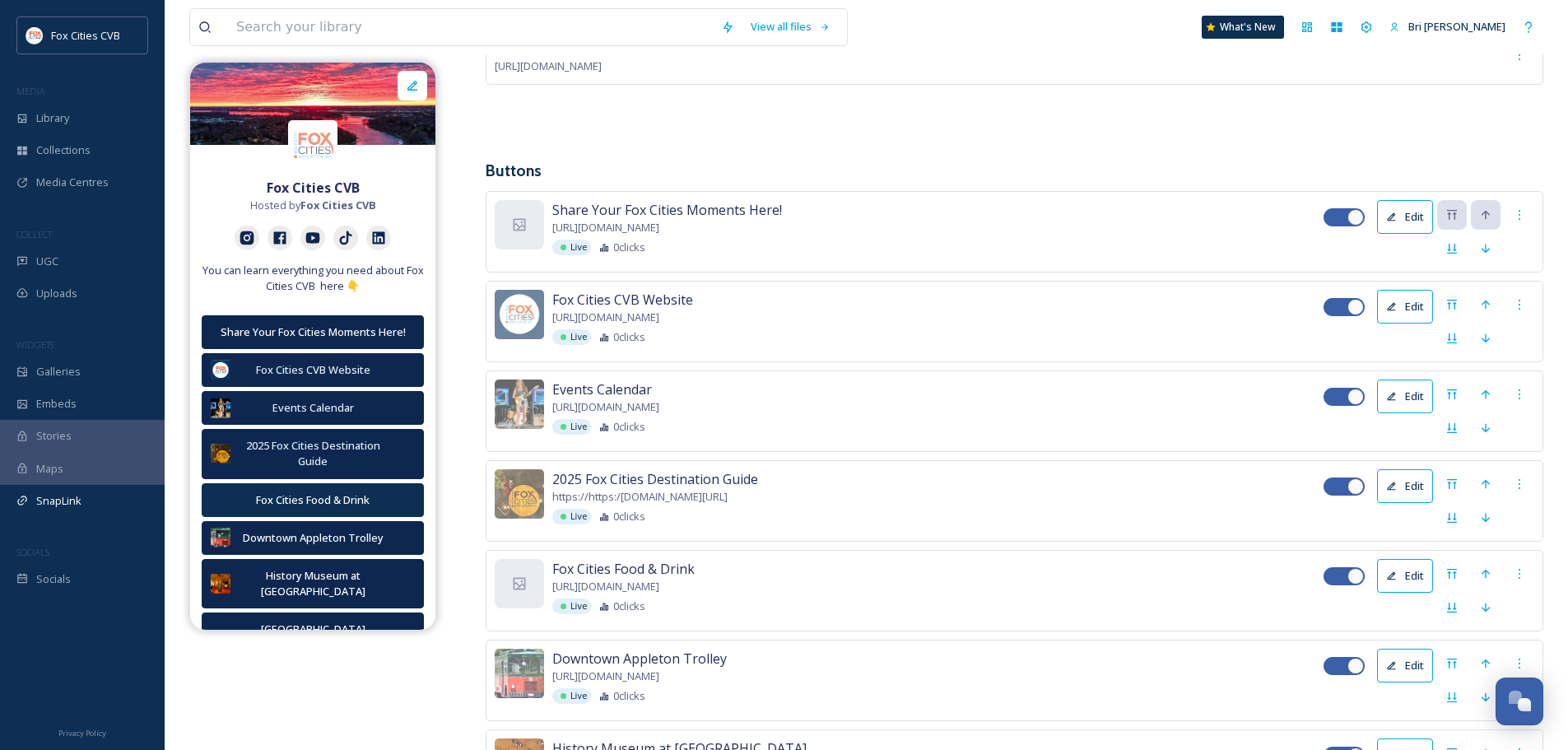
scroll to position [620, 0]
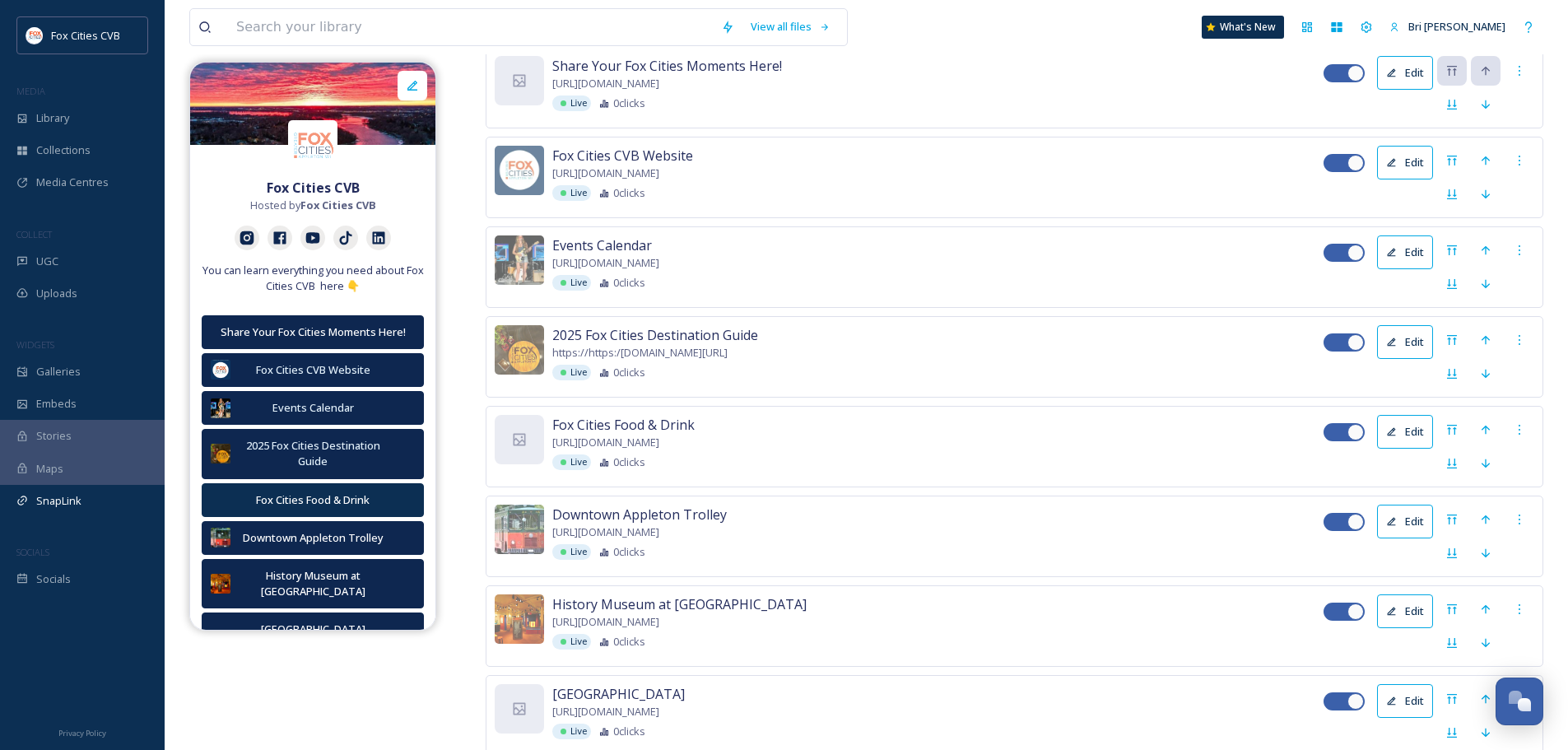
drag, startPoint x: 316, startPoint y: 692, endPoint x: 310, endPoint y: 682, distance: 11.7
click at [316, 689] on div "Fox Cities CVB Hosted by Fox Cities CVB You can learn everything you need about…" at bounding box center [866, 663] width 1355 height 2260
